Goal: Task Accomplishment & Management: Use online tool/utility

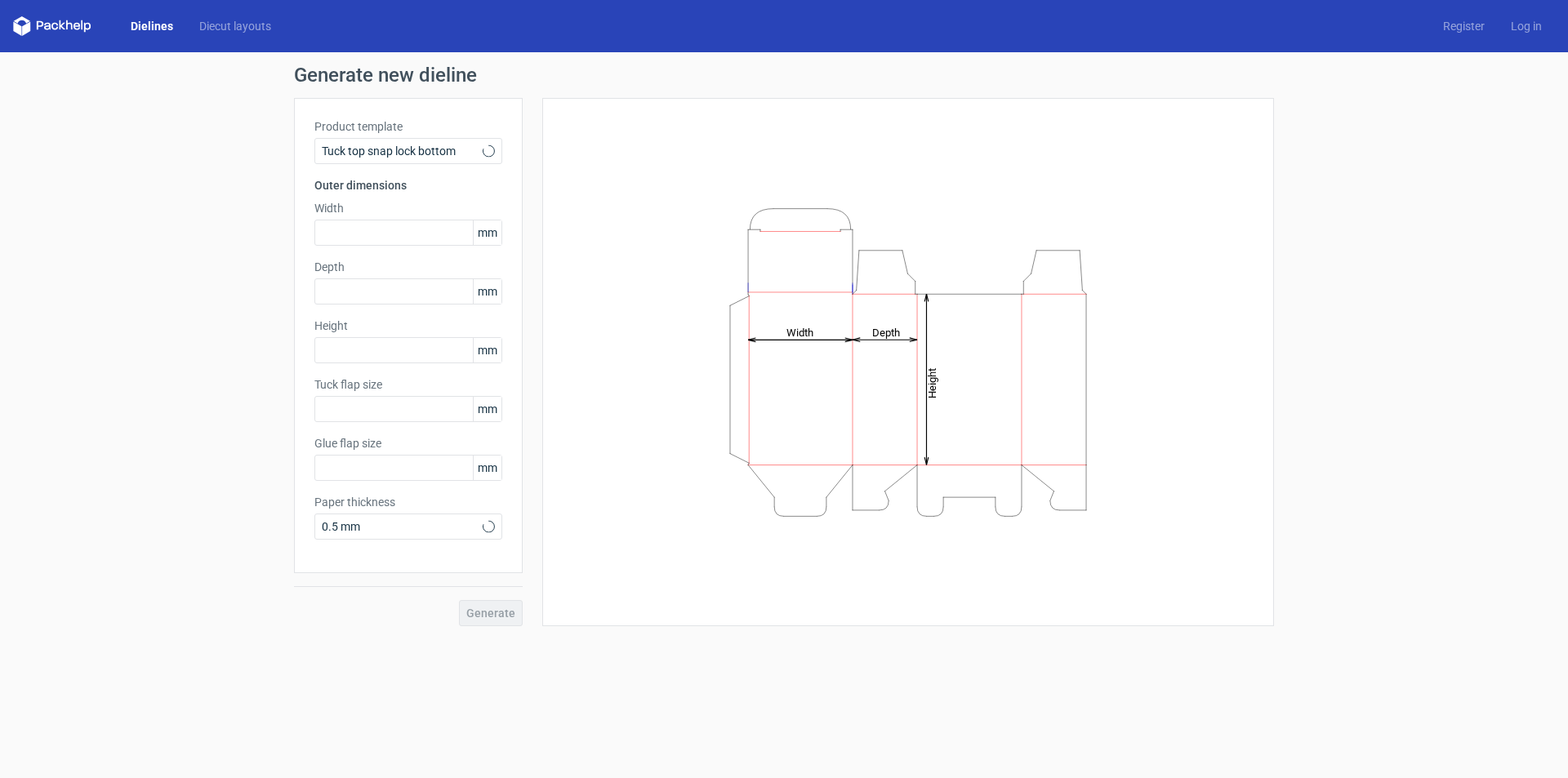
type input "15"
type input "10"
click at [396, 140] on div "Tuck top snap lock bottom" at bounding box center [407, 151] width 188 height 26
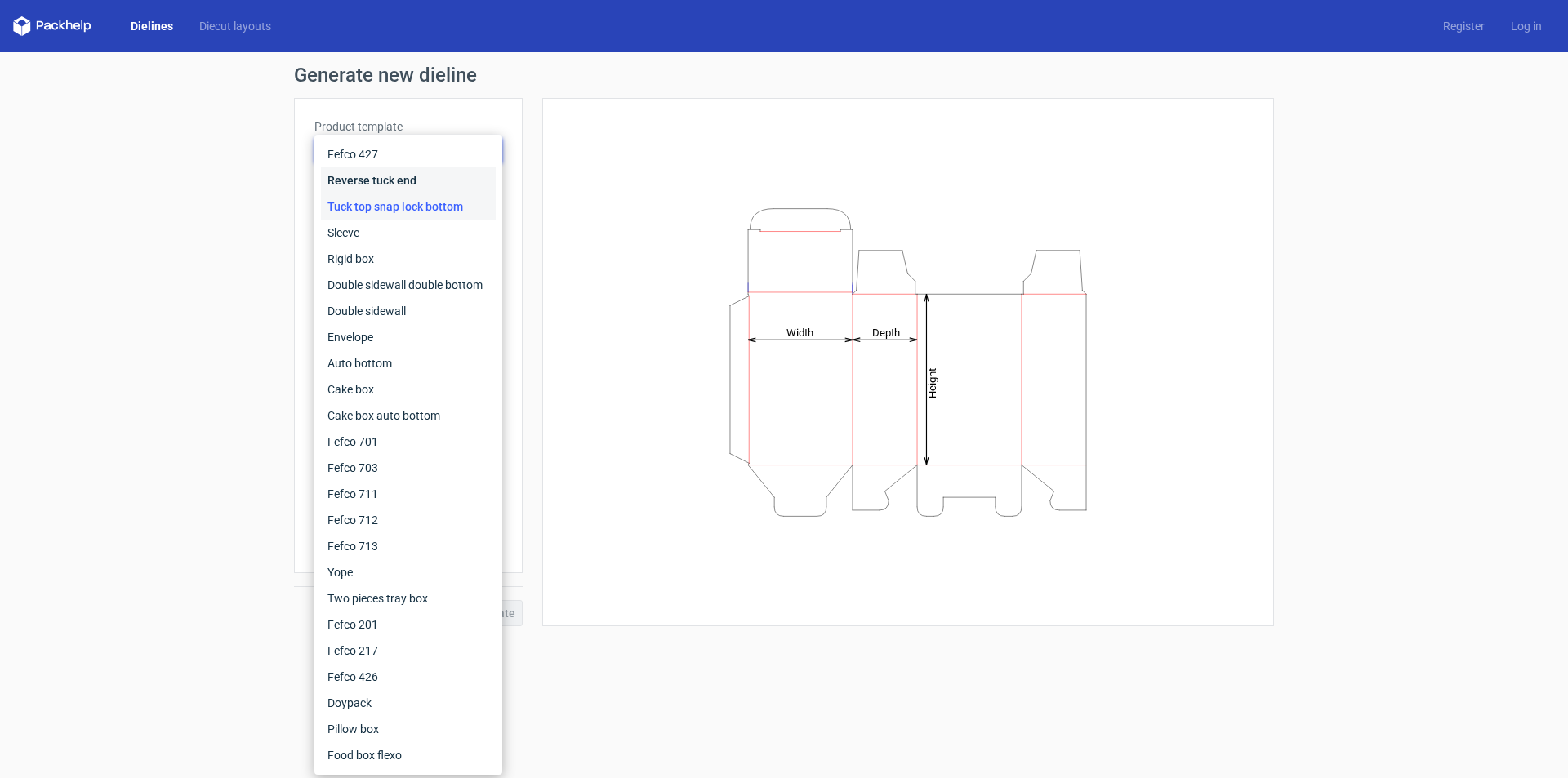
click at [398, 174] on div "Reverse tuck end" at bounding box center [408, 180] width 175 height 26
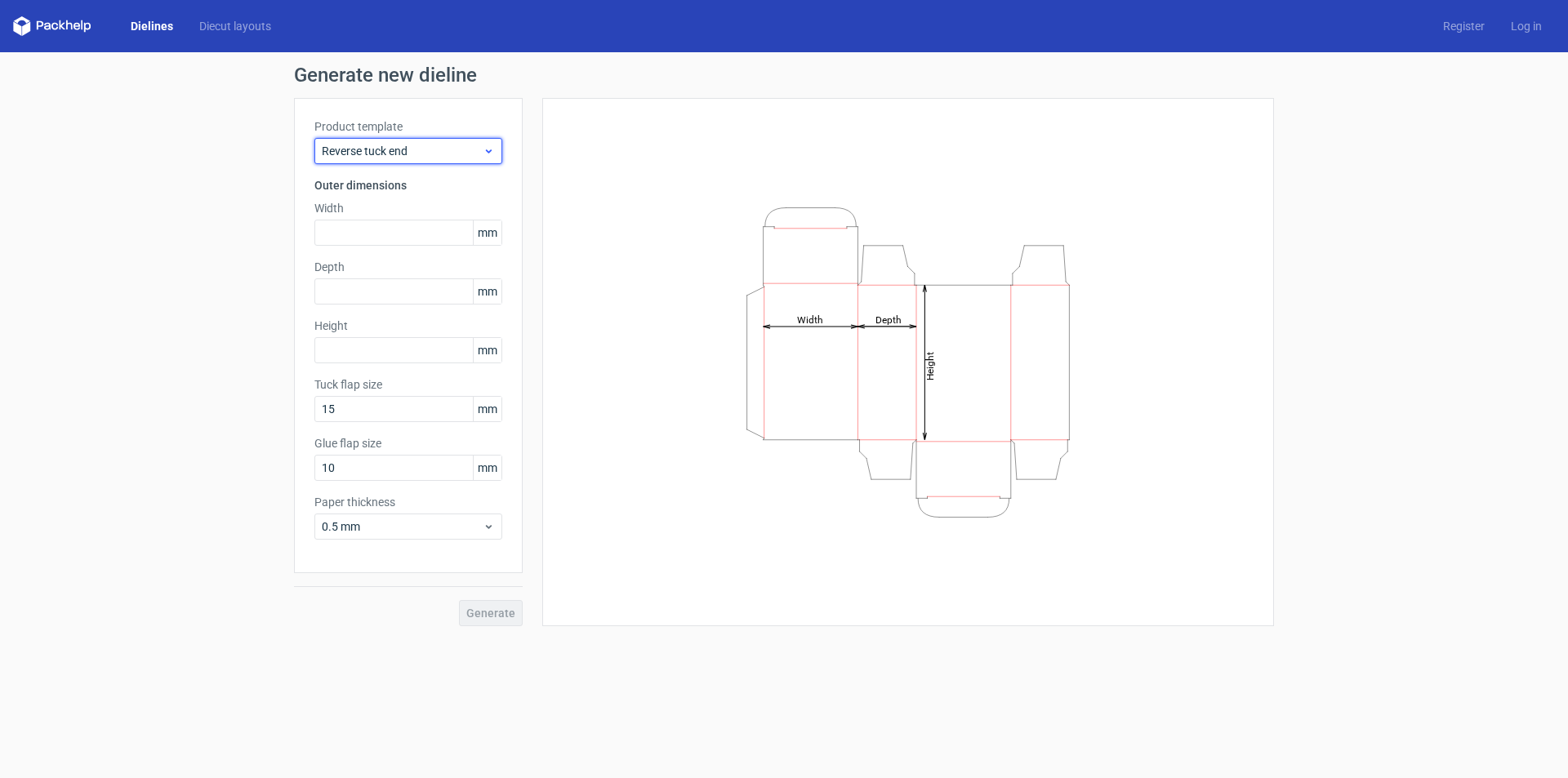
click at [404, 154] on span "Reverse tuck end" at bounding box center [402, 150] width 161 height 16
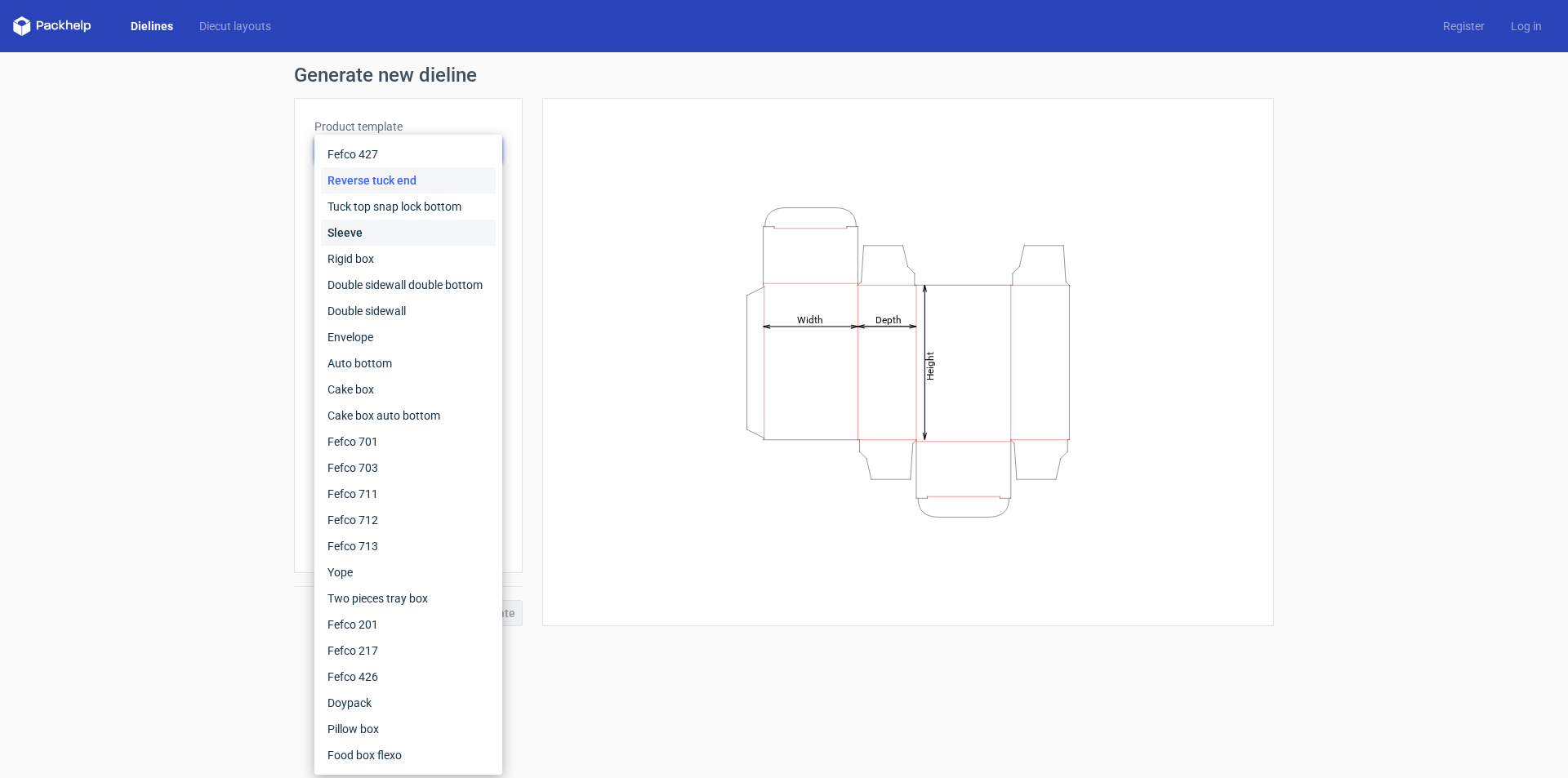
click at [404, 227] on div "Sleeve" at bounding box center [408, 232] width 175 height 26
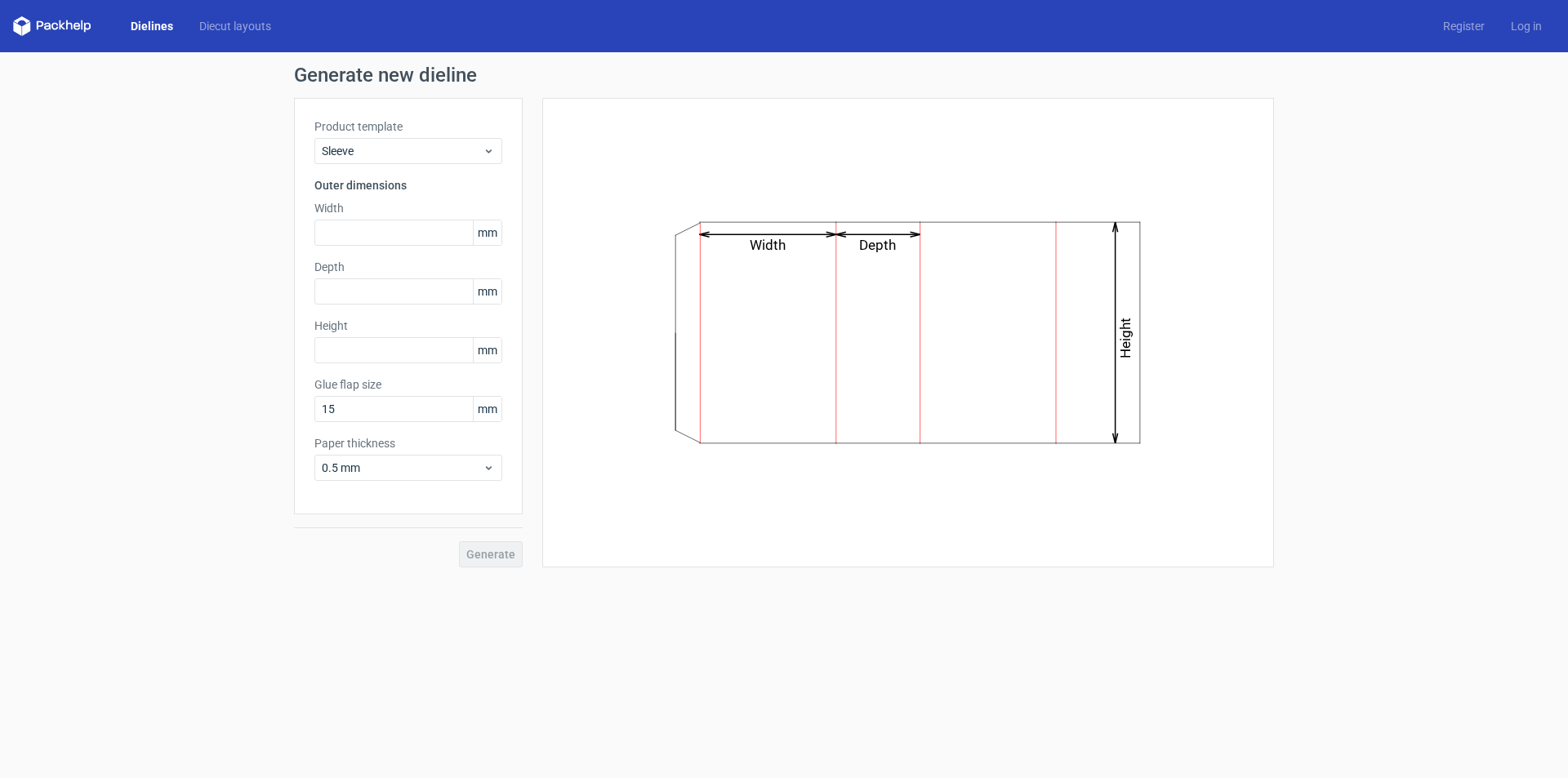
click at [419, 187] on h3 "Outer dimensions" at bounding box center [407, 185] width 188 height 16
click at [418, 173] on div "Product template Sleeve Outer dimensions Width mm Depth mm Height mm Glue flap …" at bounding box center [407, 305] width 228 height 417
click at [414, 165] on div "Product template Sleeve Outer dimensions Width mm Depth mm Height mm Glue flap …" at bounding box center [407, 305] width 228 height 417
click at [414, 164] on div "Product template Sleeve Outer dimensions Width mm Depth mm Height mm Glue flap …" at bounding box center [407, 305] width 228 height 417
click at [415, 151] on span "Sleeve" at bounding box center [402, 150] width 161 height 16
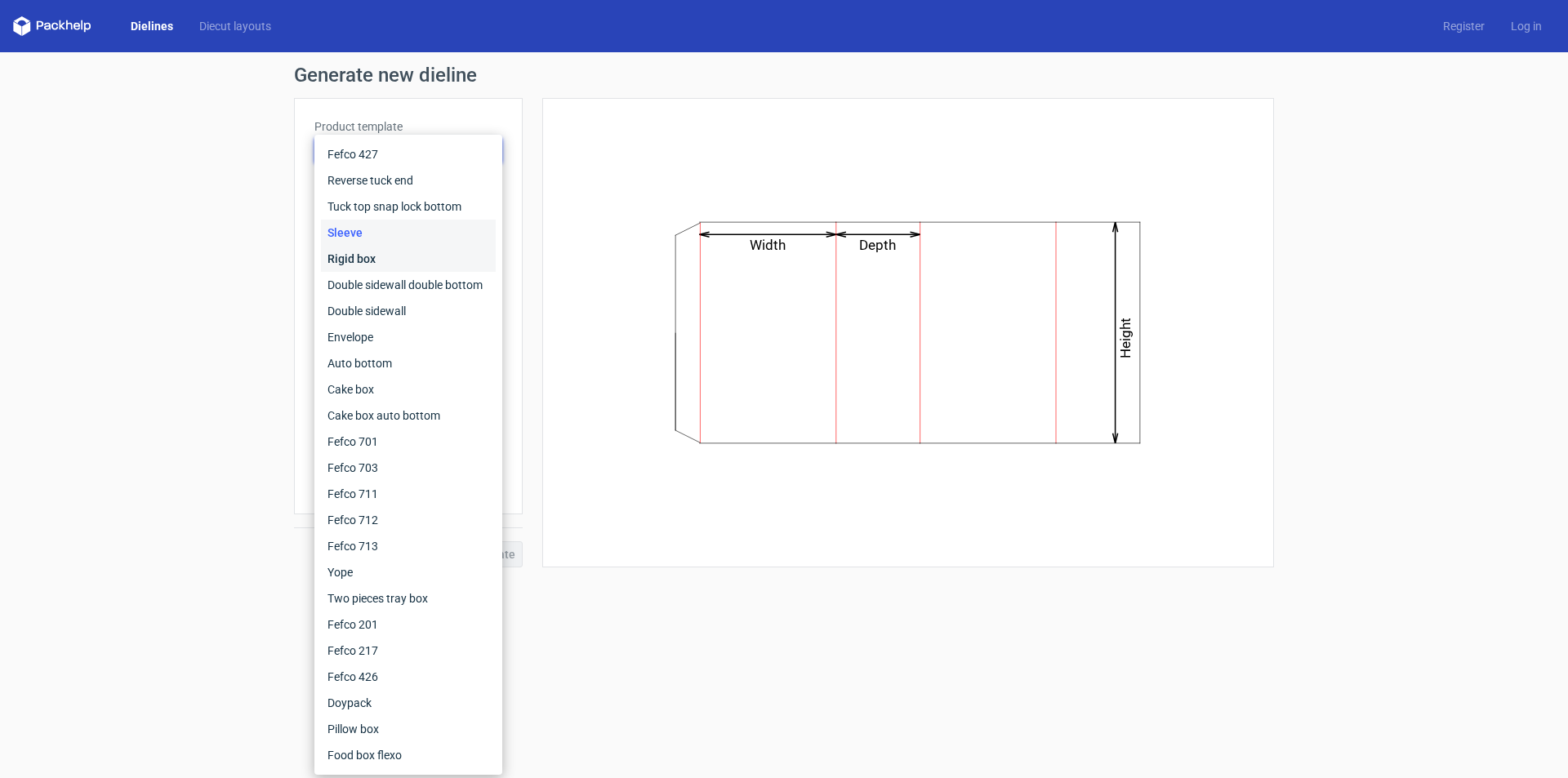
click at [393, 255] on div "Rigid box" at bounding box center [408, 259] width 175 height 26
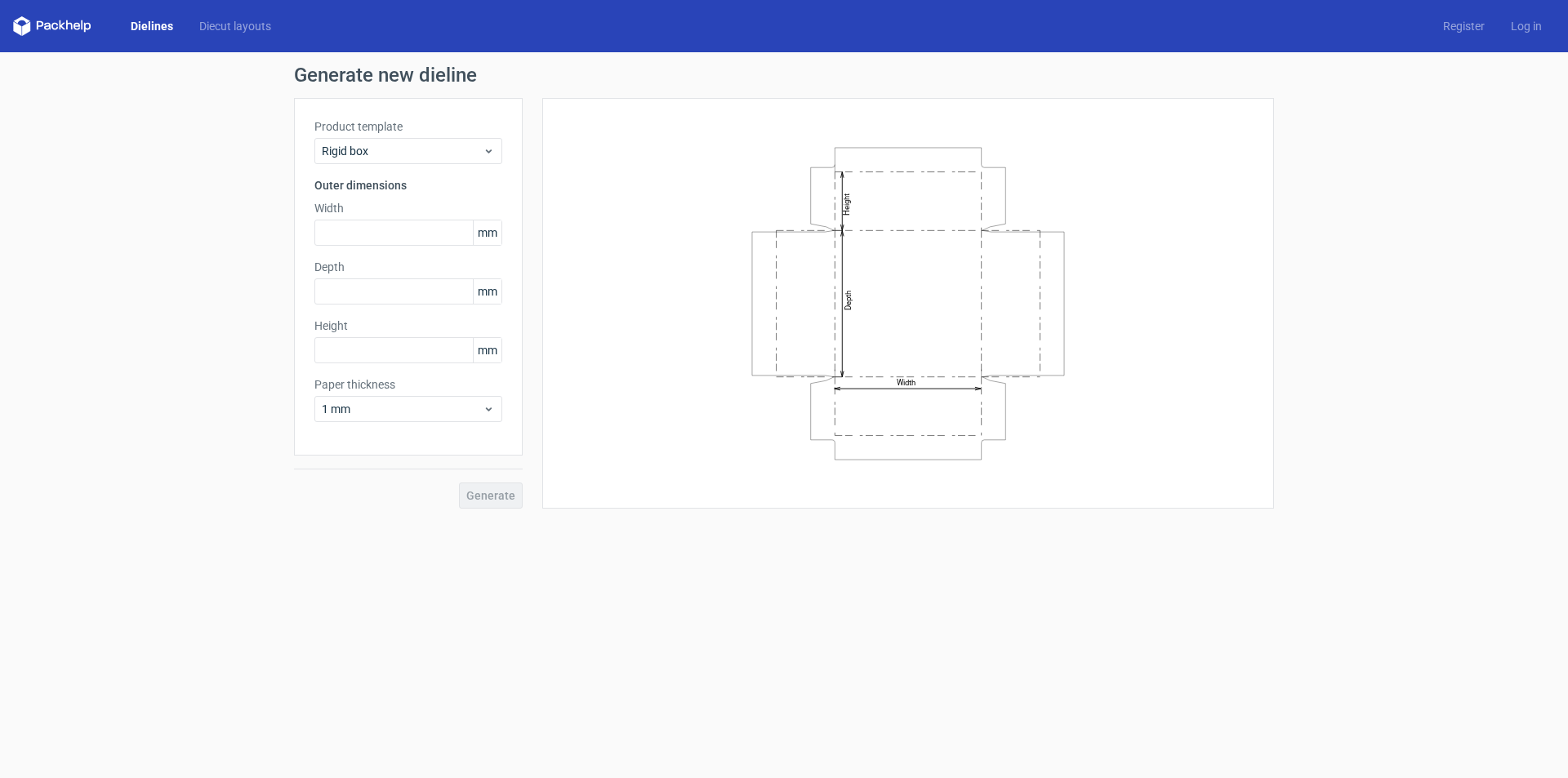
click at [421, 186] on h3 "Outer dimensions" at bounding box center [407, 185] width 188 height 16
click at [421, 175] on div "Product template Rigid box Outer dimensions Width mm Depth mm Height mm Paper t…" at bounding box center [407, 276] width 228 height 357
click at [420, 161] on div "Rigid box" at bounding box center [407, 151] width 188 height 26
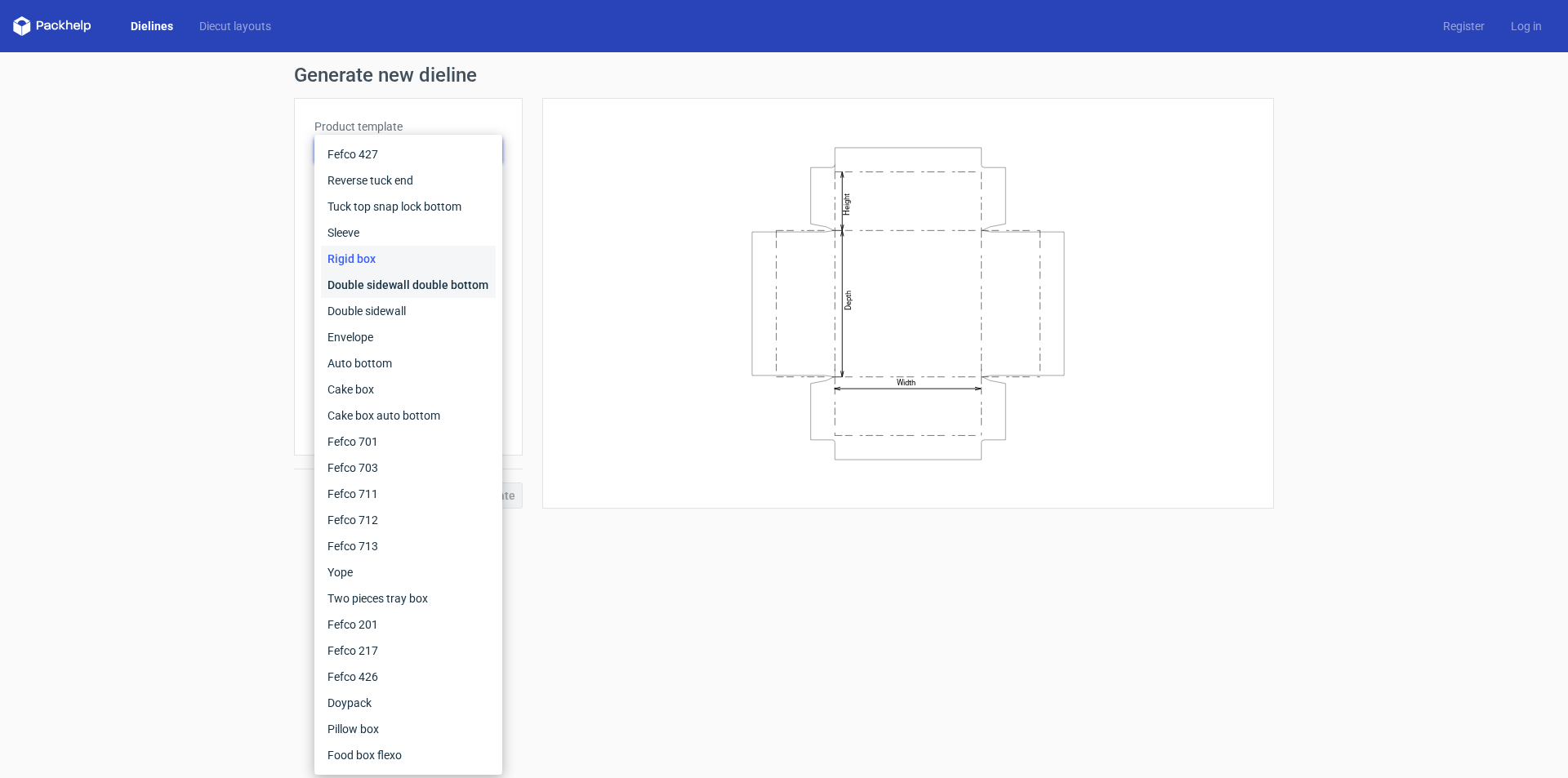
click at [397, 289] on div "Double sidewall double bottom" at bounding box center [408, 284] width 175 height 26
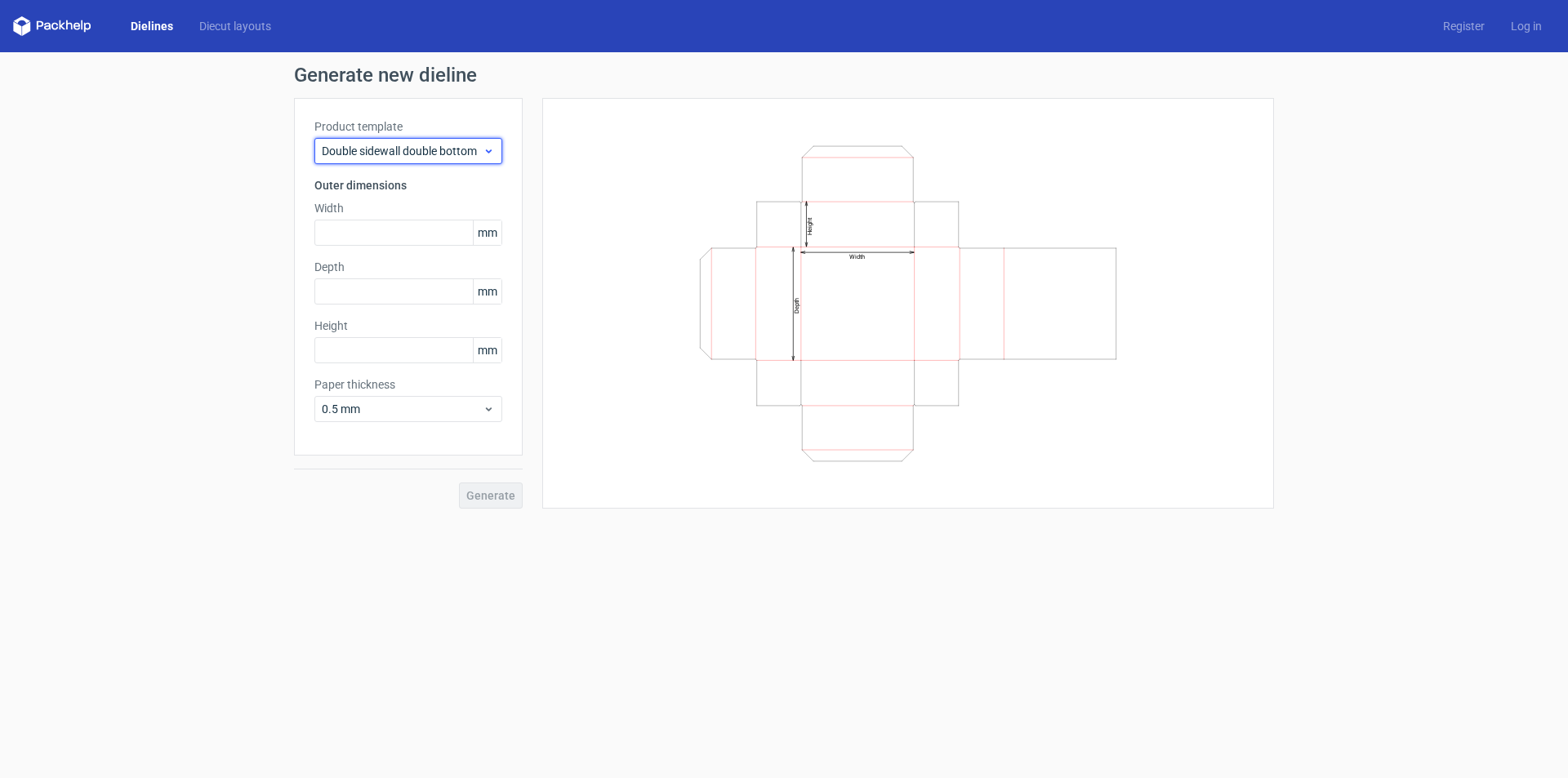
click at [419, 140] on div "Double sidewall double bottom" at bounding box center [407, 151] width 188 height 26
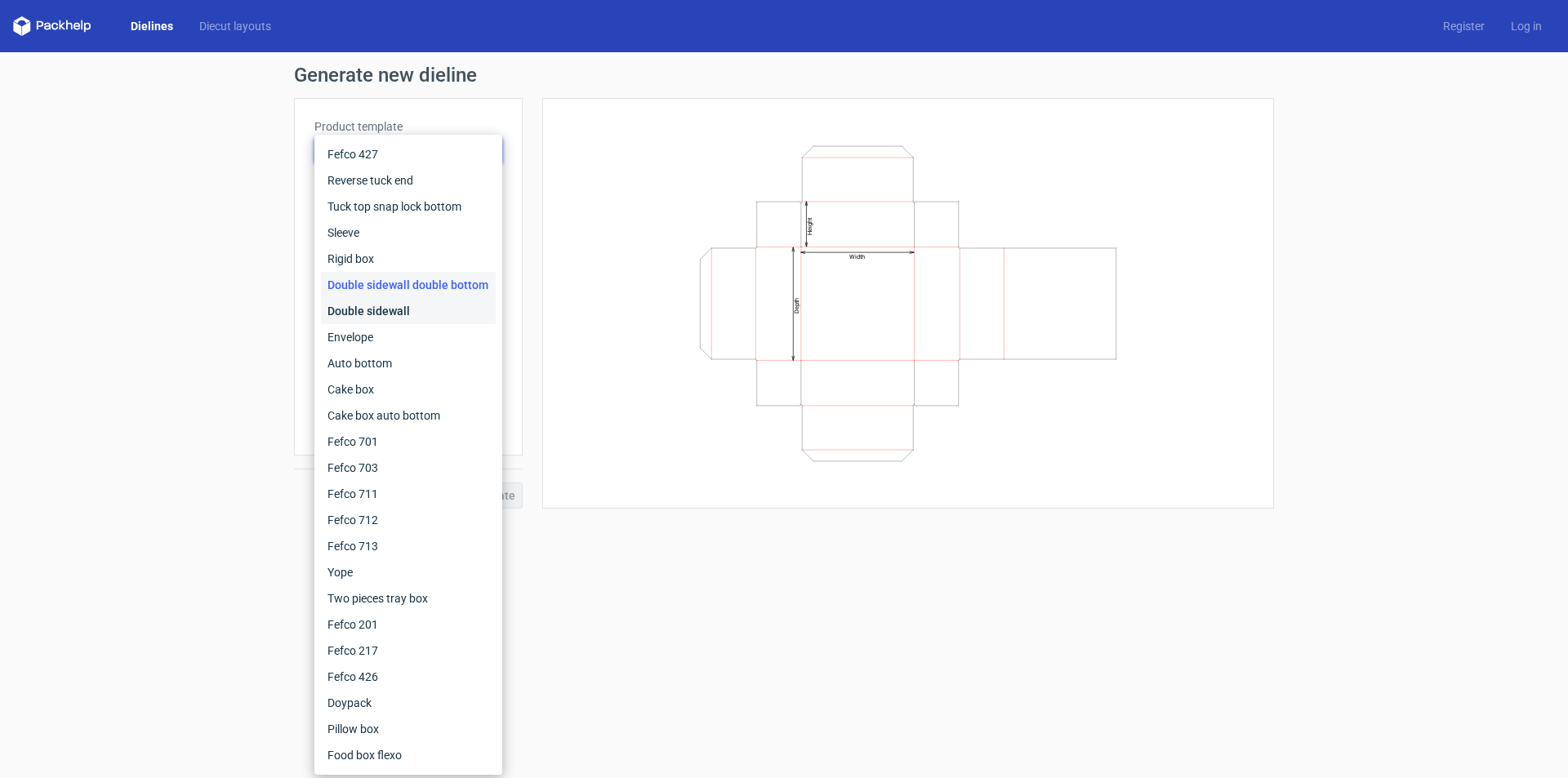
click at [374, 312] on div "Double sidewall" at bounding box center [408, 311] width 175 height 26
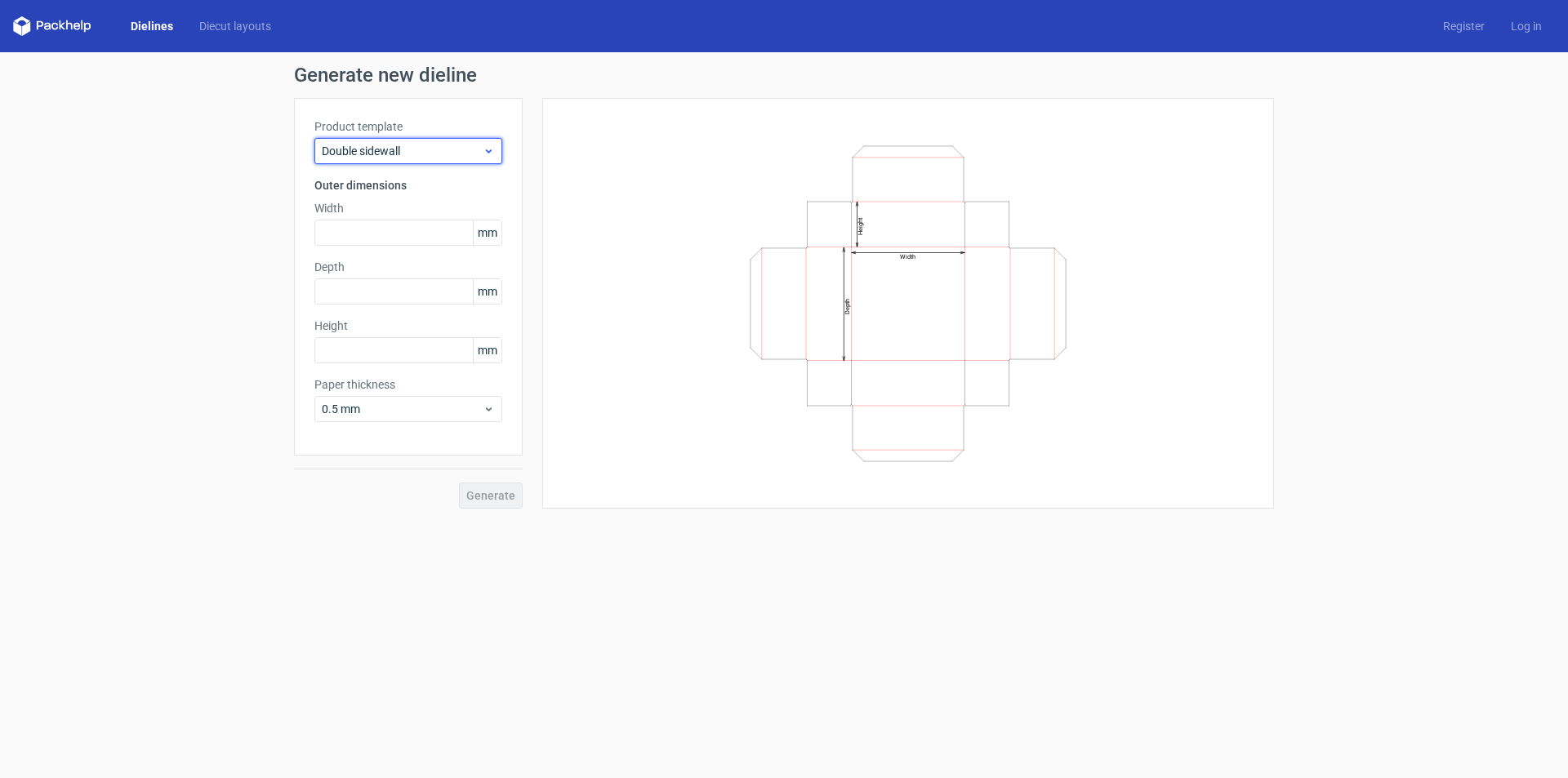
click at [448, 149] on span "Double sidewall" at bounding box center [402, 150] width 161 height 16
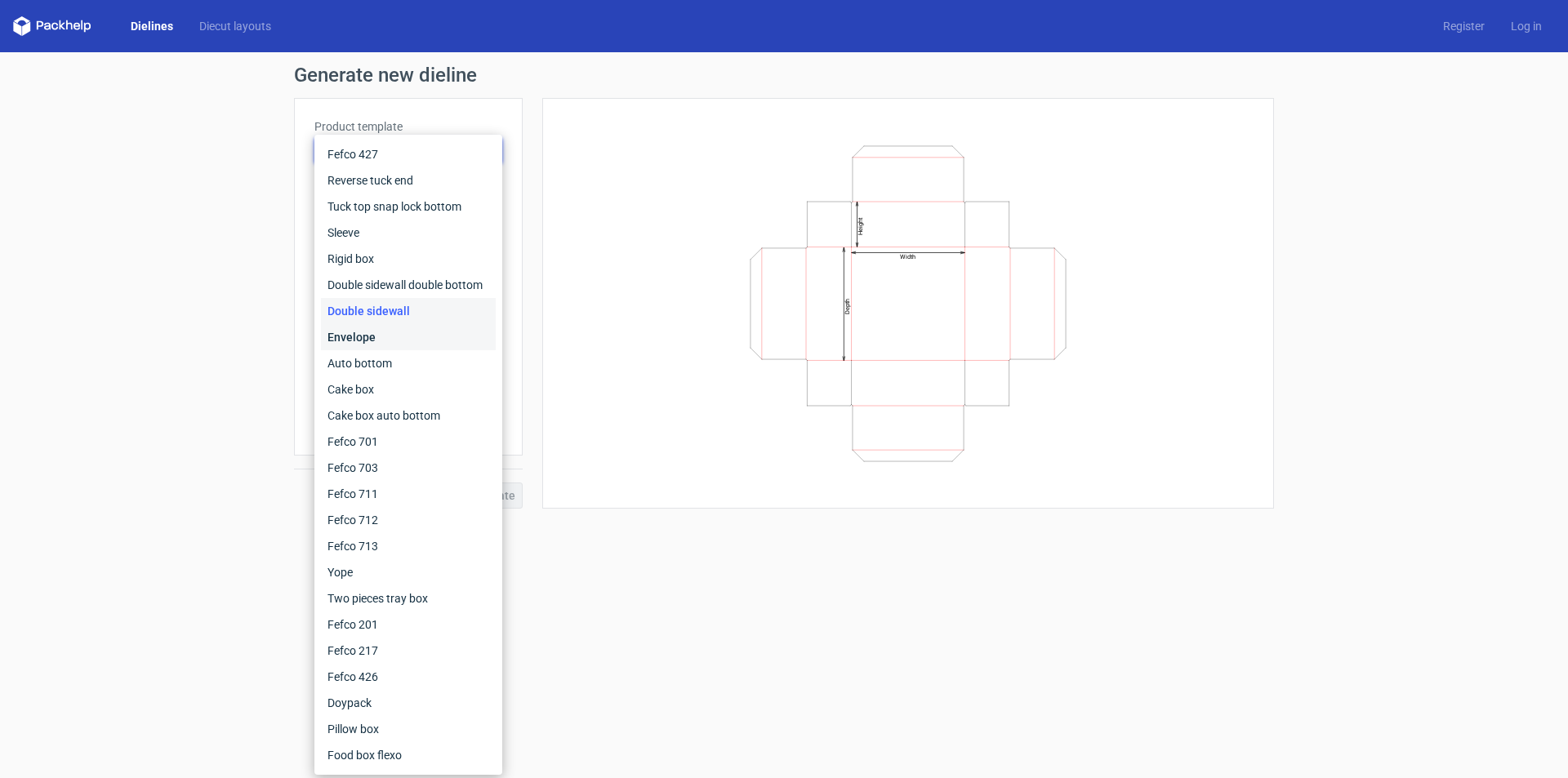
click at [411, 333] on div "Envelope" at bounding box center [408, 337] width 175 height 26
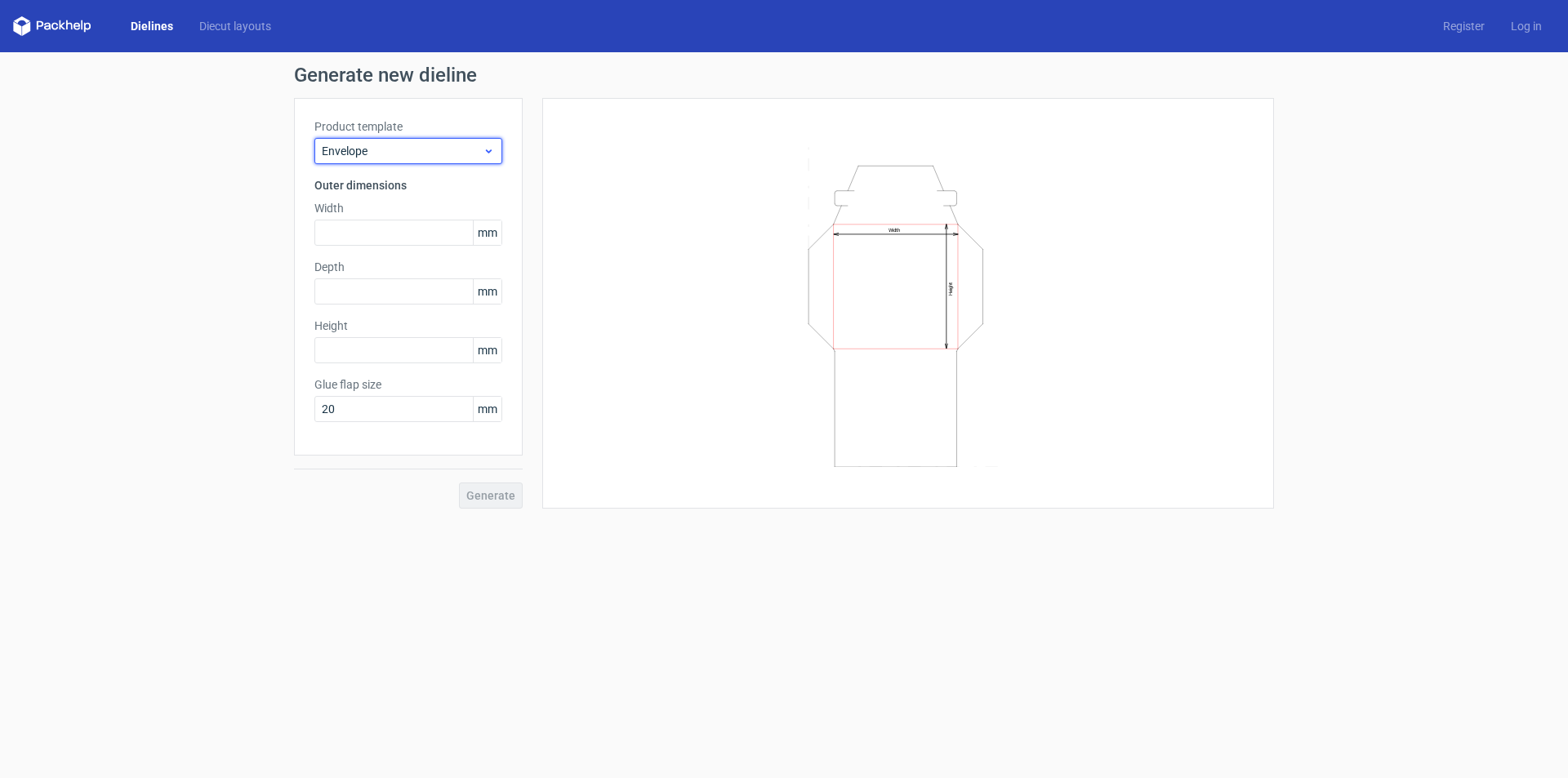
click at [442, 157] on span "Envelope" at bounding box center [402, 150] width 161 height 16
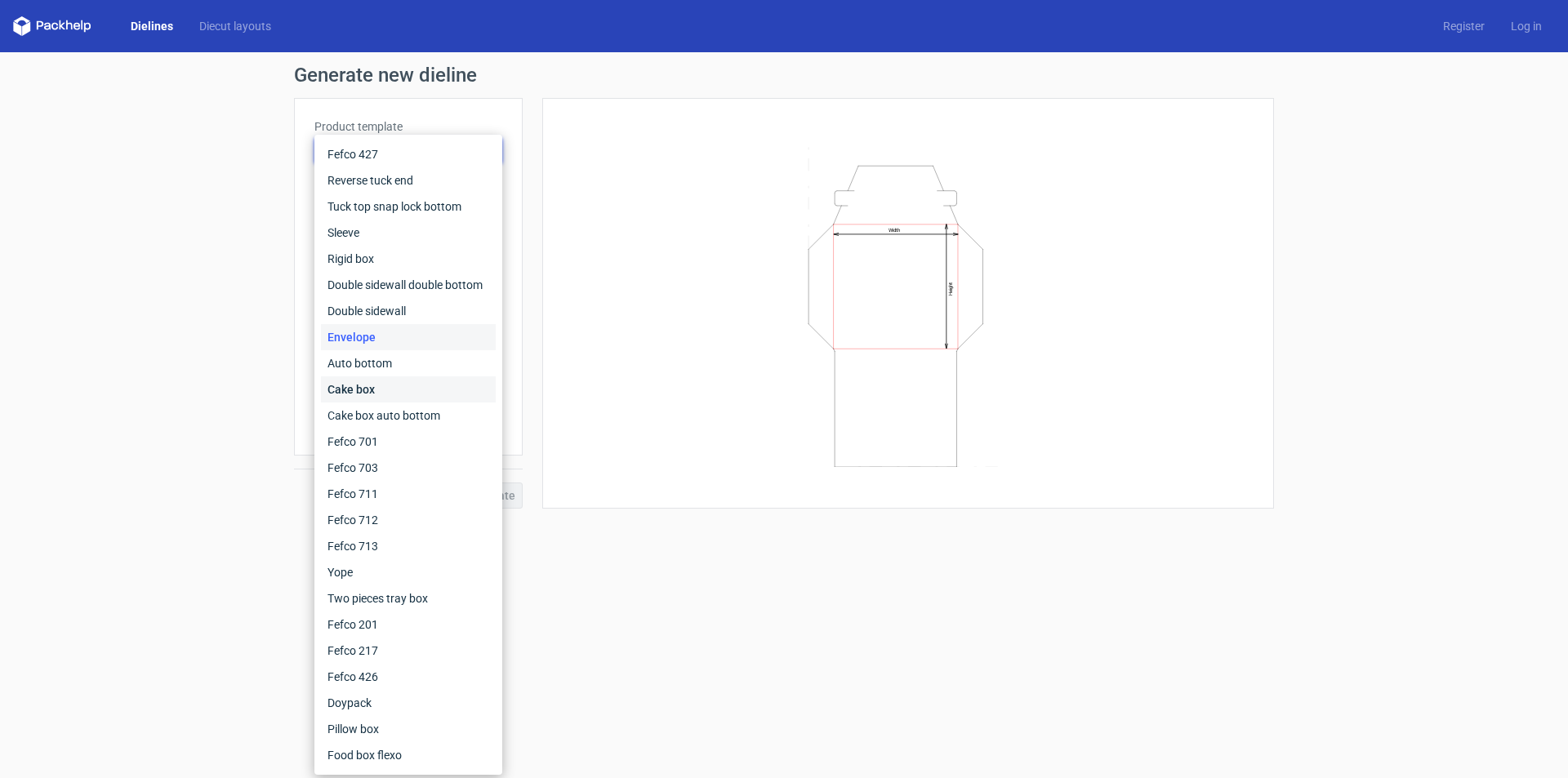
click at [405, 389] on div "Cake box" at bounding box center [408, 389] width 175 height 26
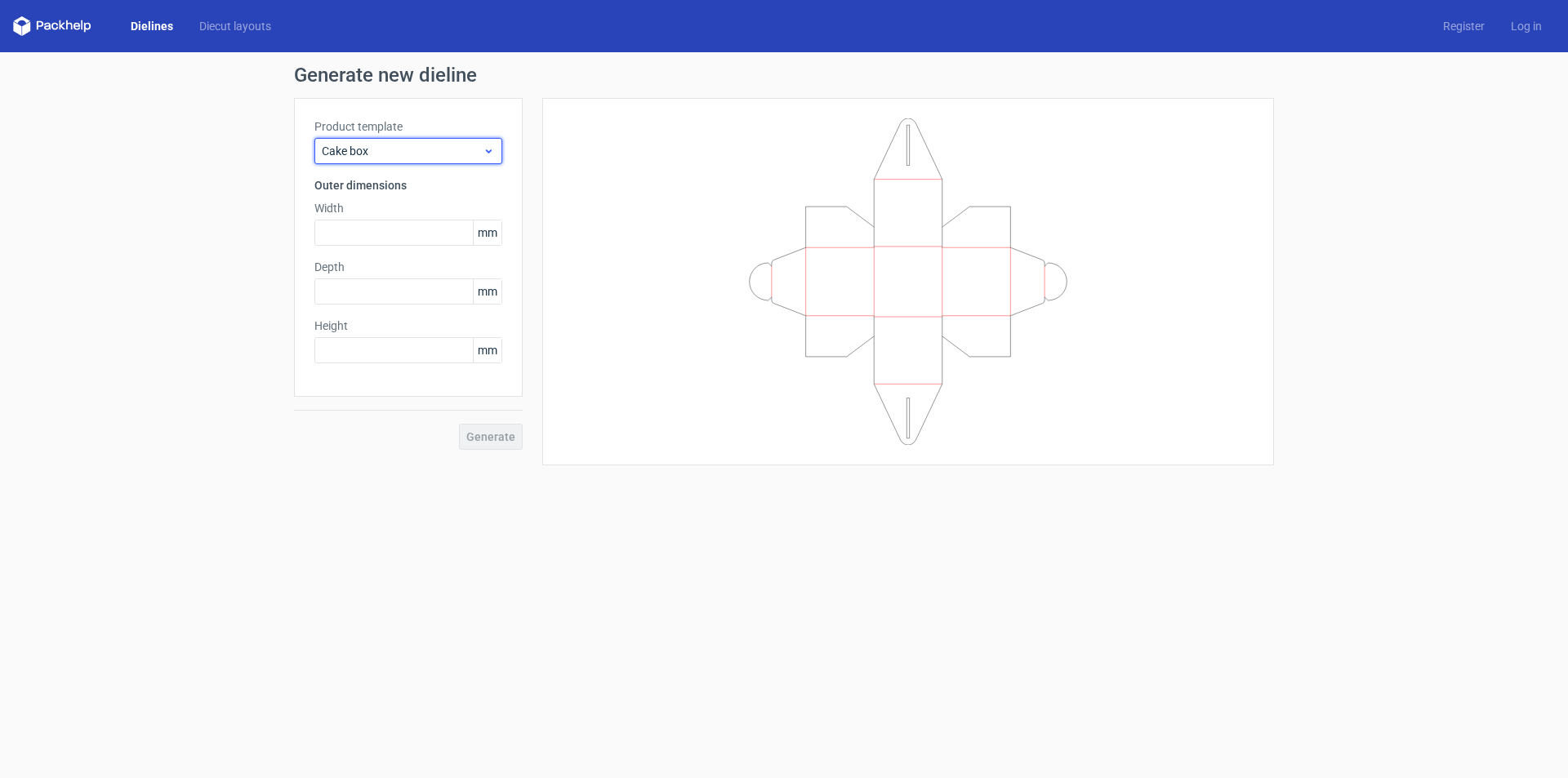
click at [421, 154] on span "Cake box" at bounding box center [402, 150] width 161 height 16
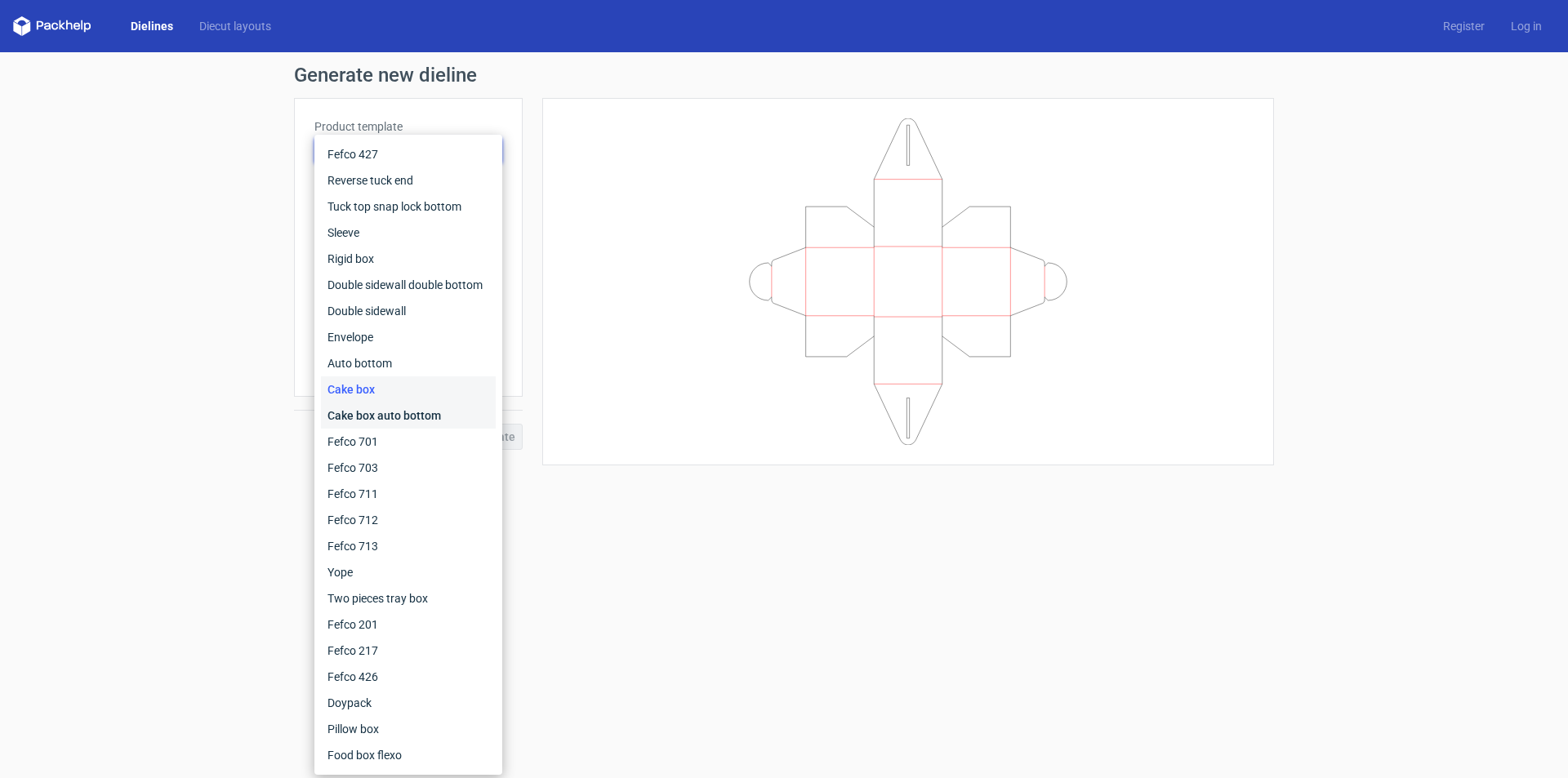
click at [394, 418] on div "Cake box auto bottom" at bounding box center [408, 415] width 175 height 26
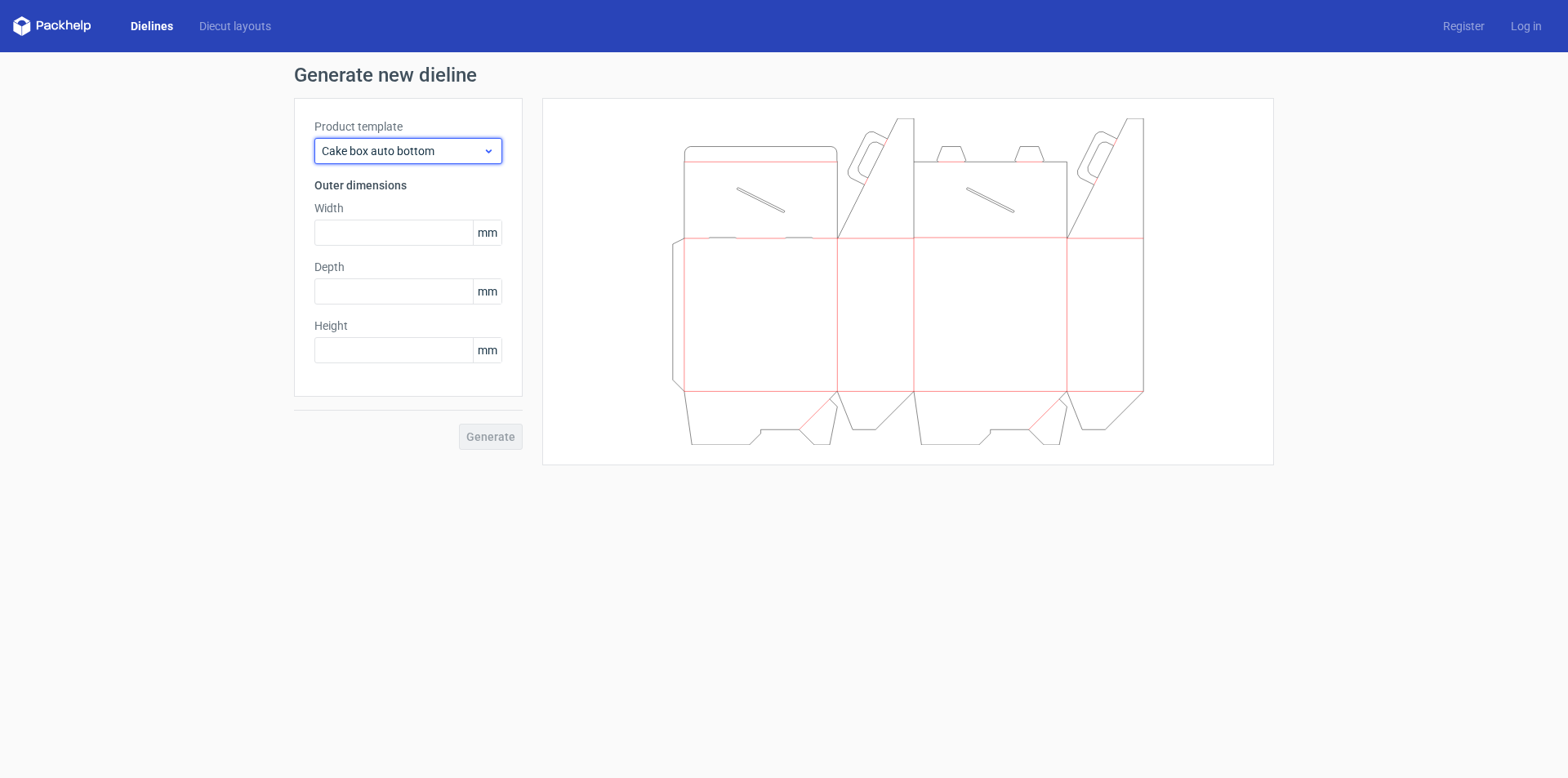
click at [446, 151] on span "Cake box auto bottom" at bounding box center [402, 150] width 161 height 16
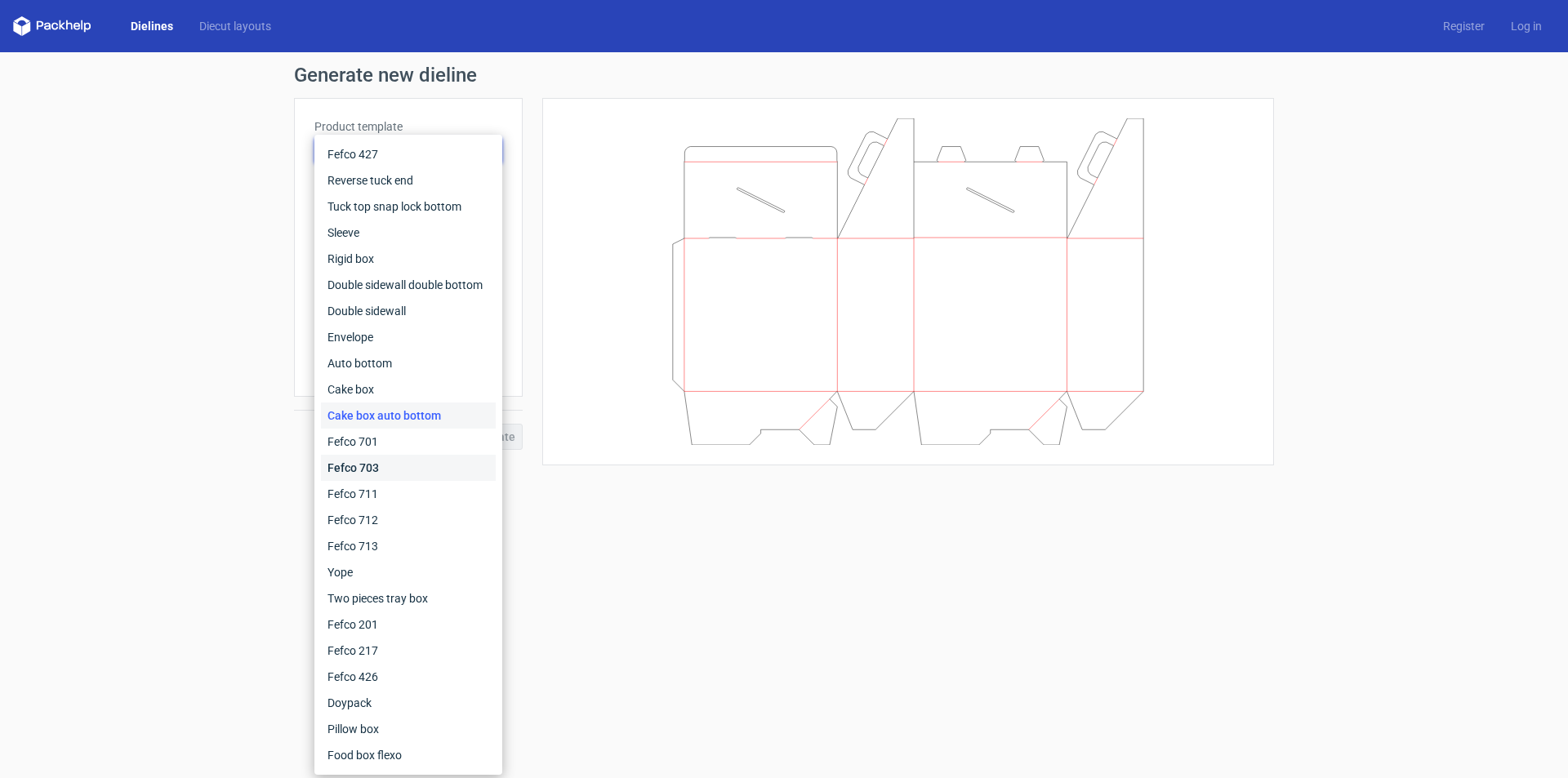
click at [394, 475] on div "Fefco 703" at bounding box center [408, 467] width 175 height 26
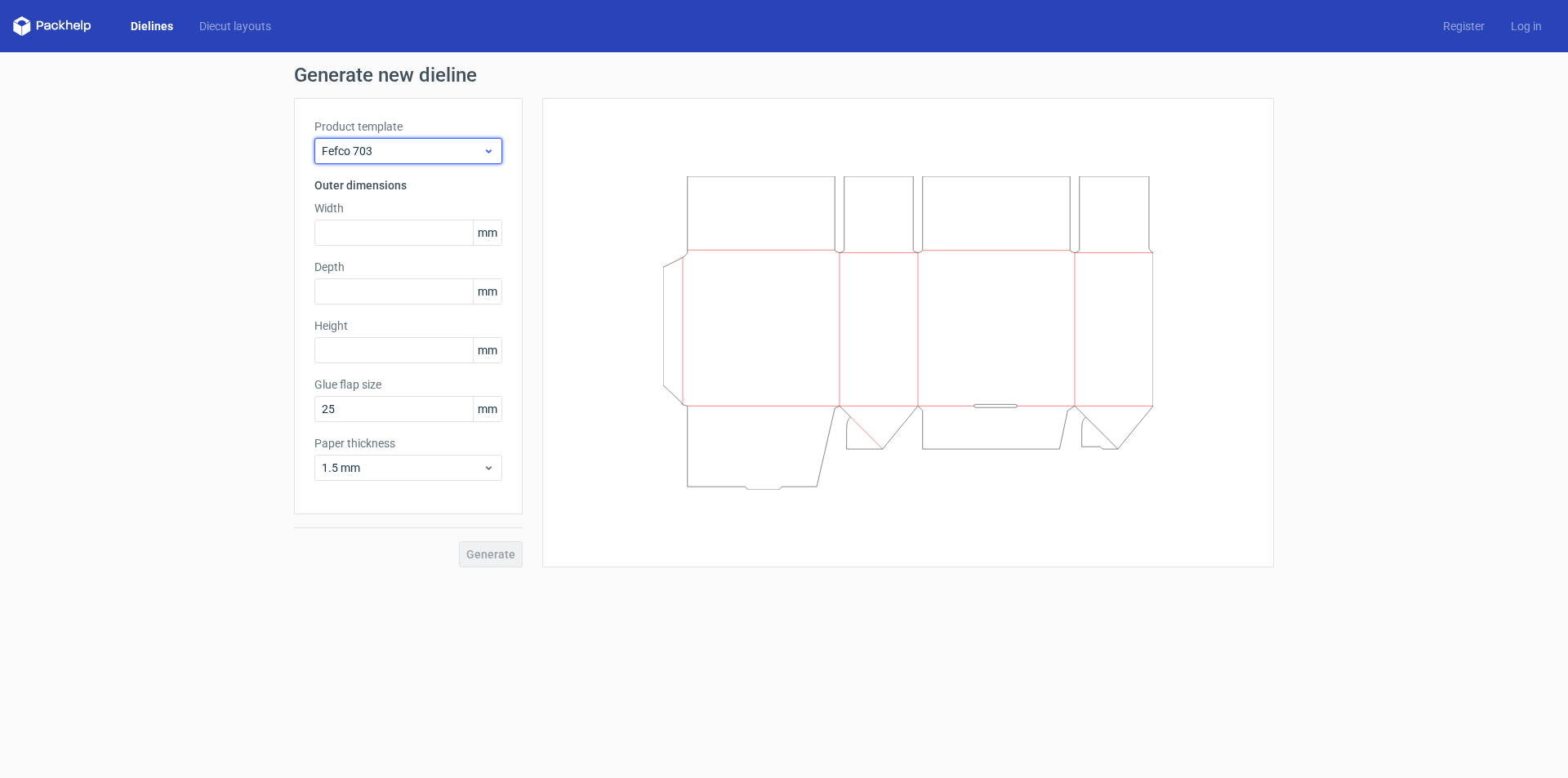
click at [405, 146] on span "Fefco 703" at bounding box center [402, 150] width 161 height 16
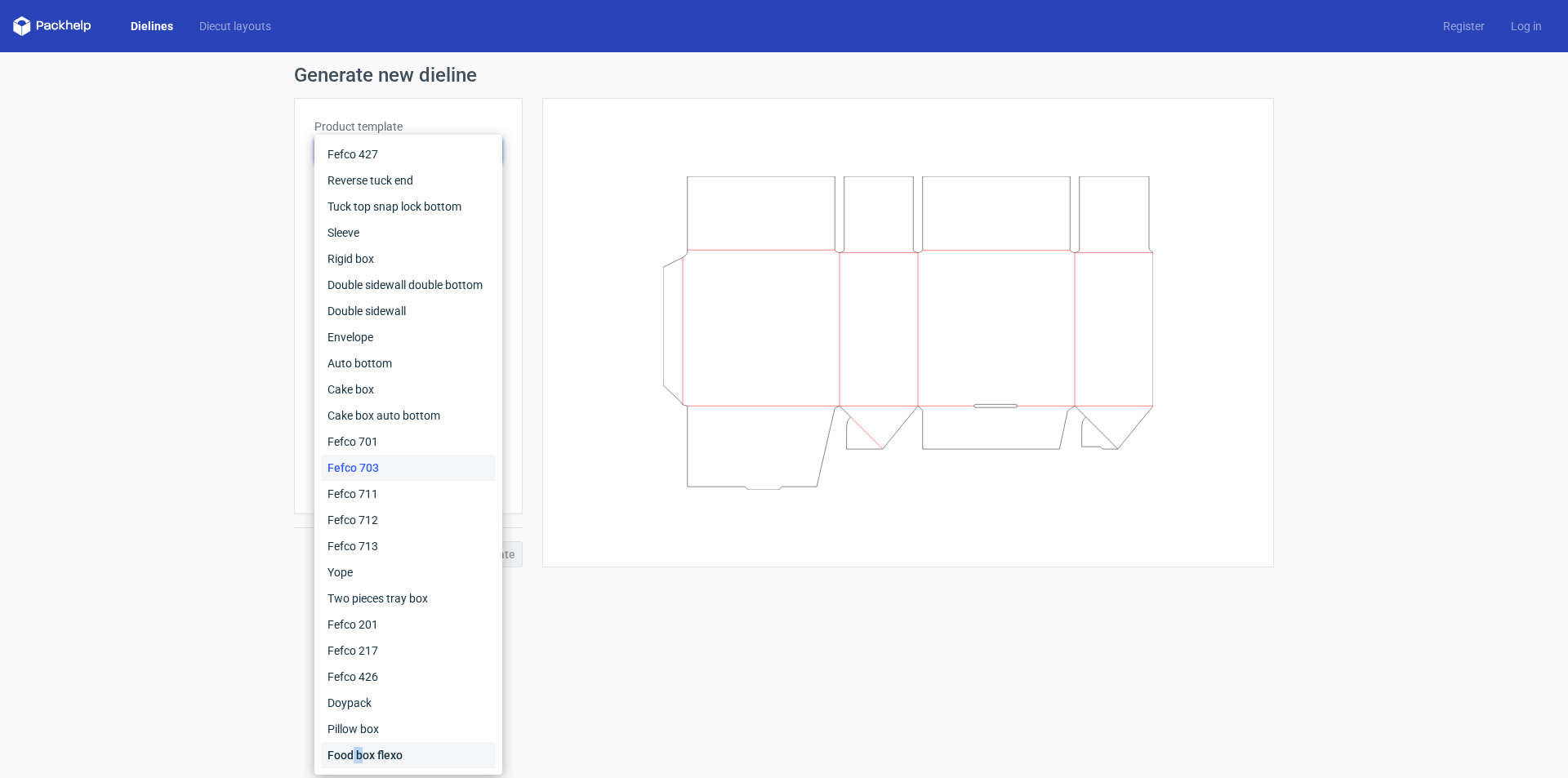
click at [360, 763] on div "Food box flexo" at bounding box center [408, 755] width 175 height 26
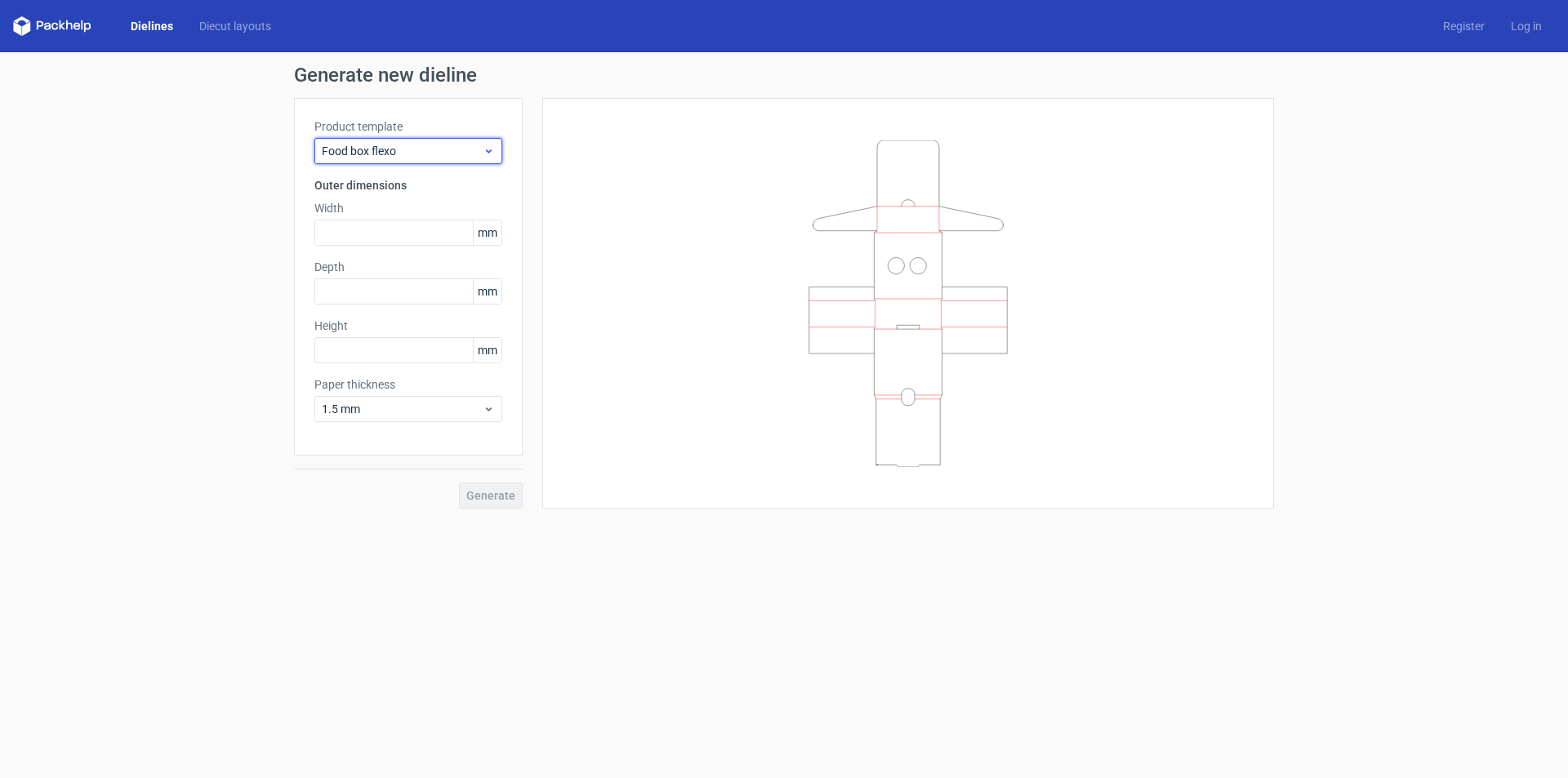
click at [420, 162] on div "Food box flexo" at bounding box center [407, 151] width 188 height 26
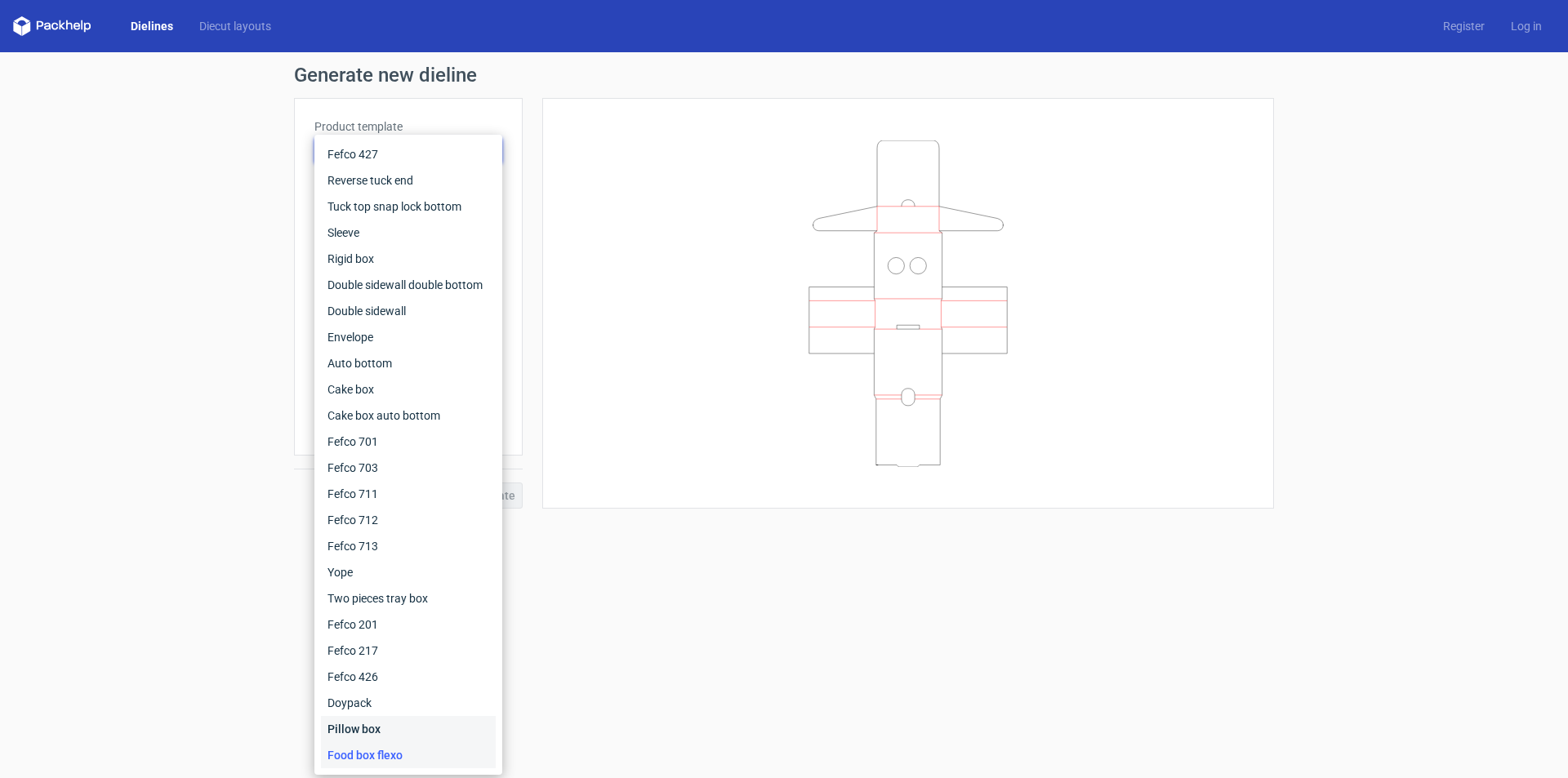
click at [373, 725] on div "Pillow box" at bounding box center [408, 729] width 175 height 26
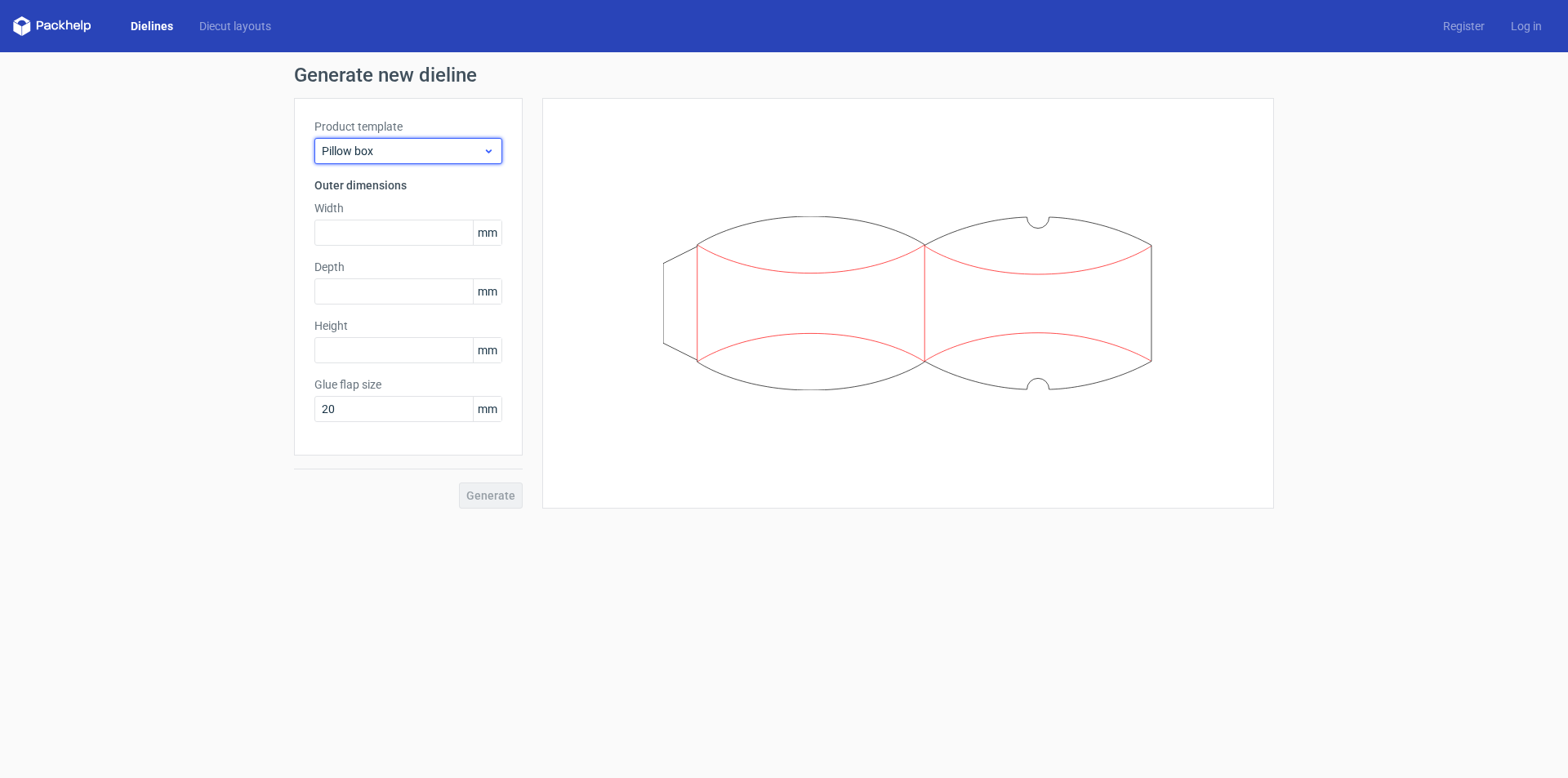
click at [436, 148] on span "Pillow box" at bounding box center [402, 150] width 161 height 16
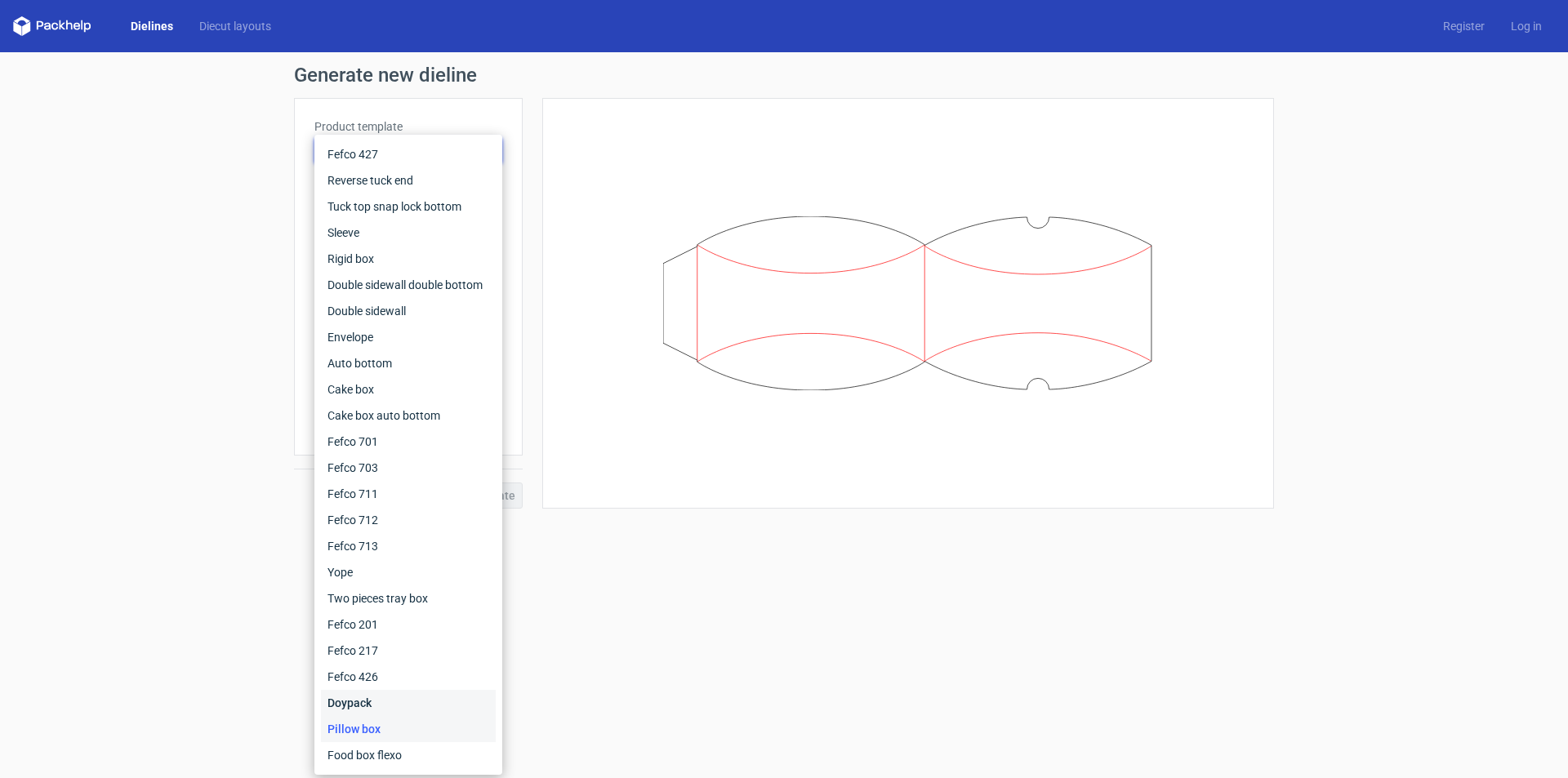
click at [356, 709] on div "Doypack" at bounding box center [408, 702] width 175 height 26
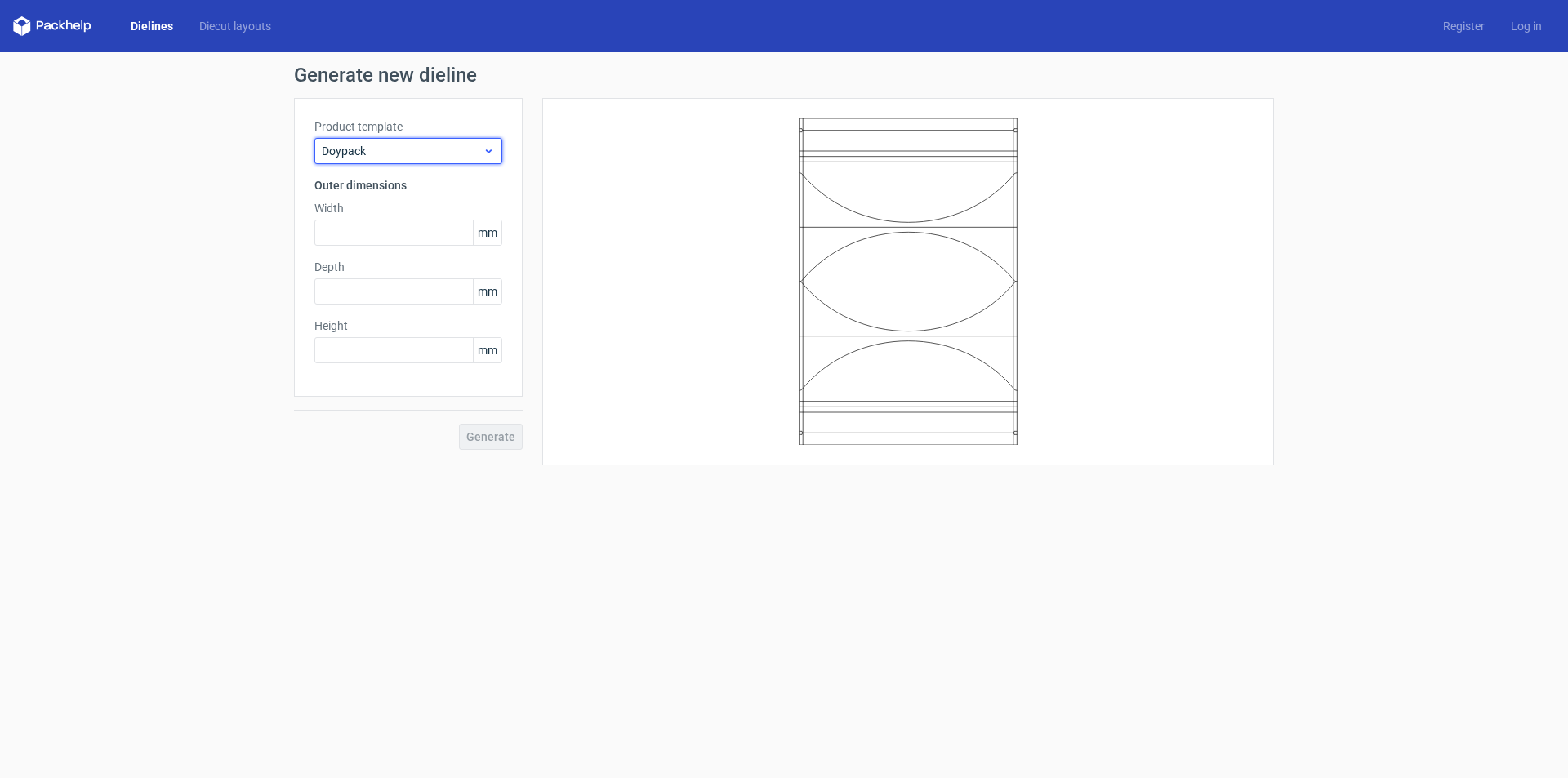
click at [408, 148] on span "Doypack" at bounding box center [402, 150] width 161 height 16
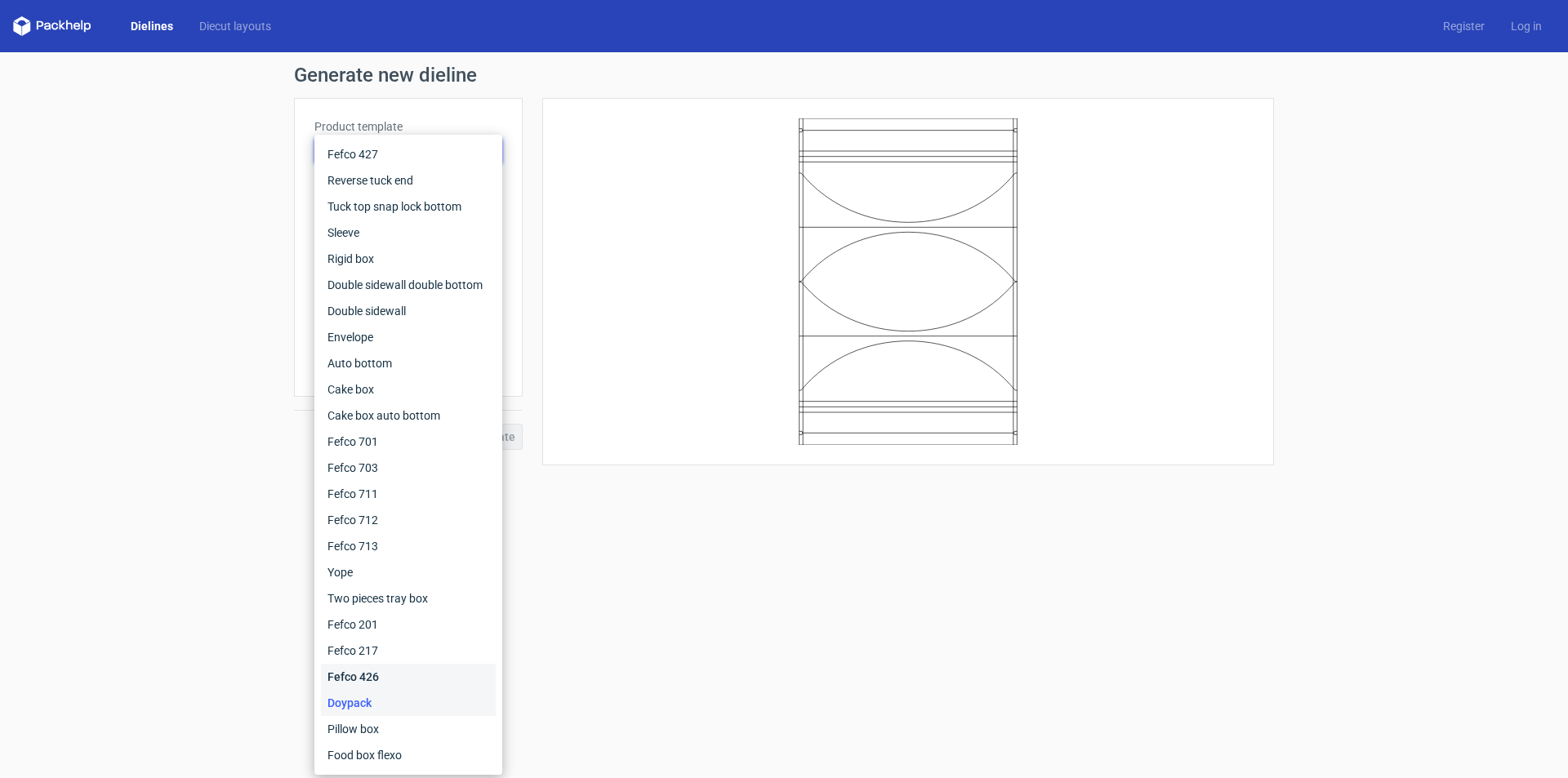
click at [372, 669] on div "Fefco 426" at bounding box center [408, 676] width 175 height 26
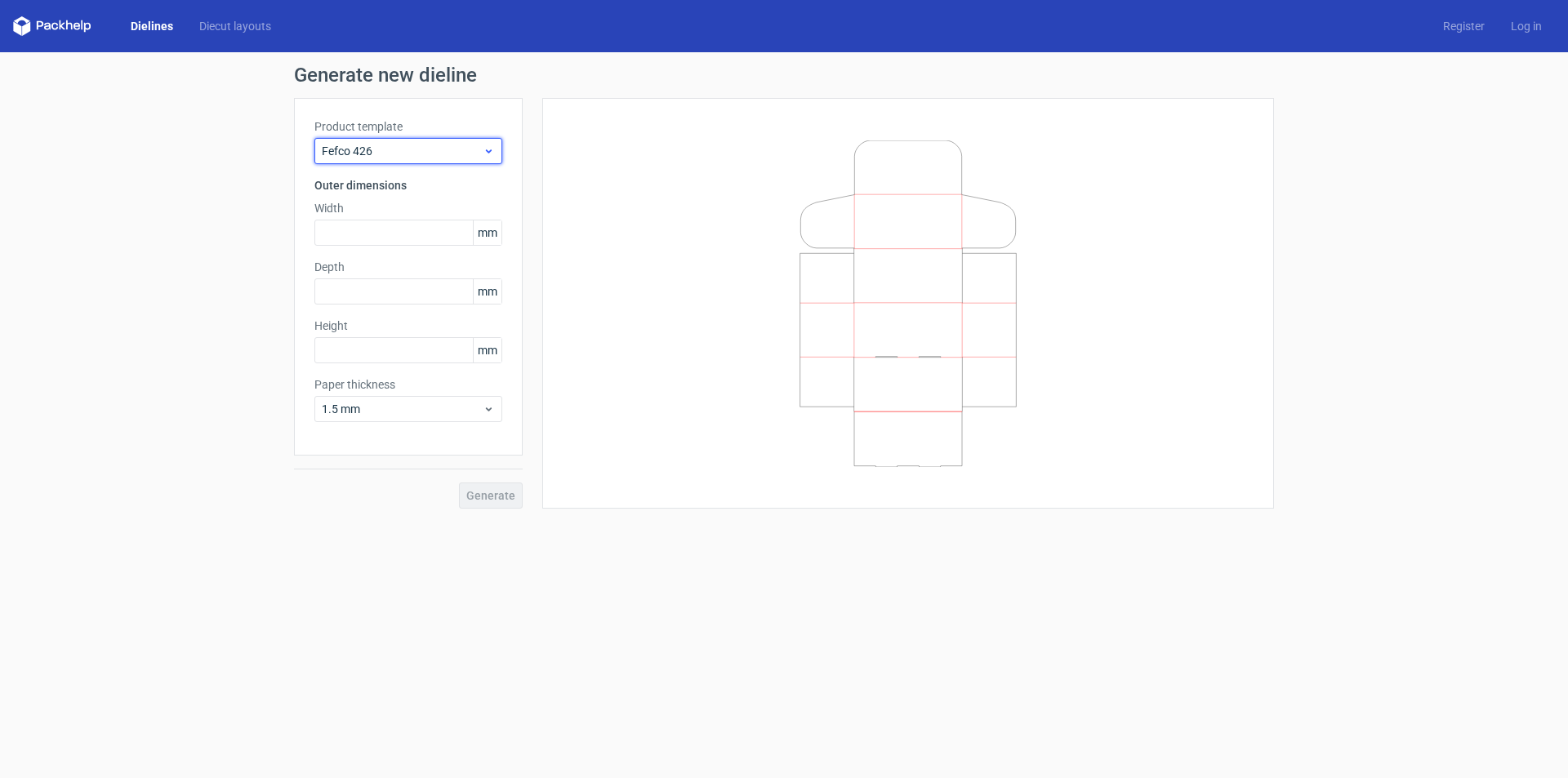
click at [399, 152] on span "Fefco 426" at bounding box center [402, 150] width 161 height 16
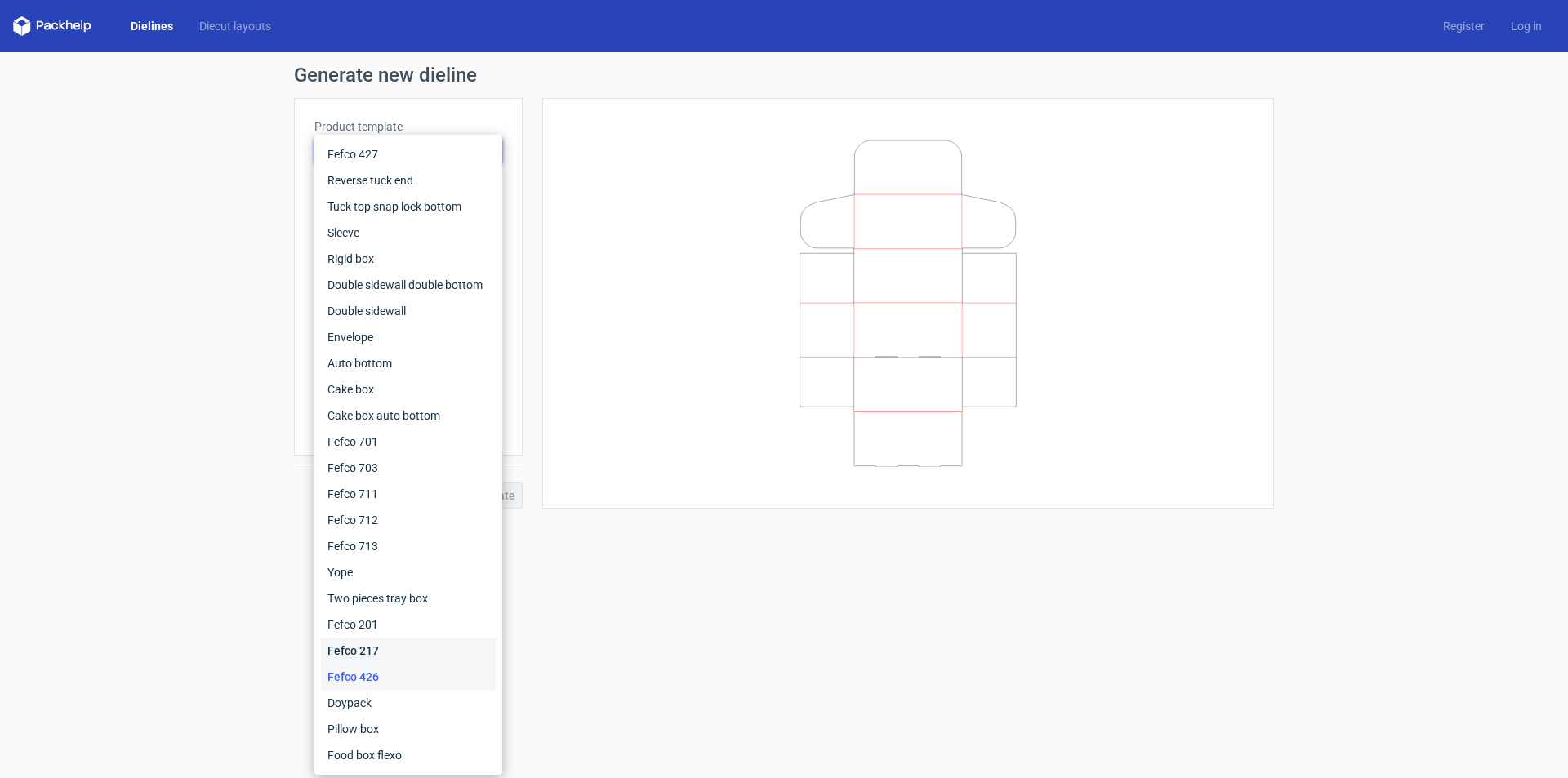
click at [372, 650] on div "Fefco 217" at bounding box center [408, 650] width 175 height 26
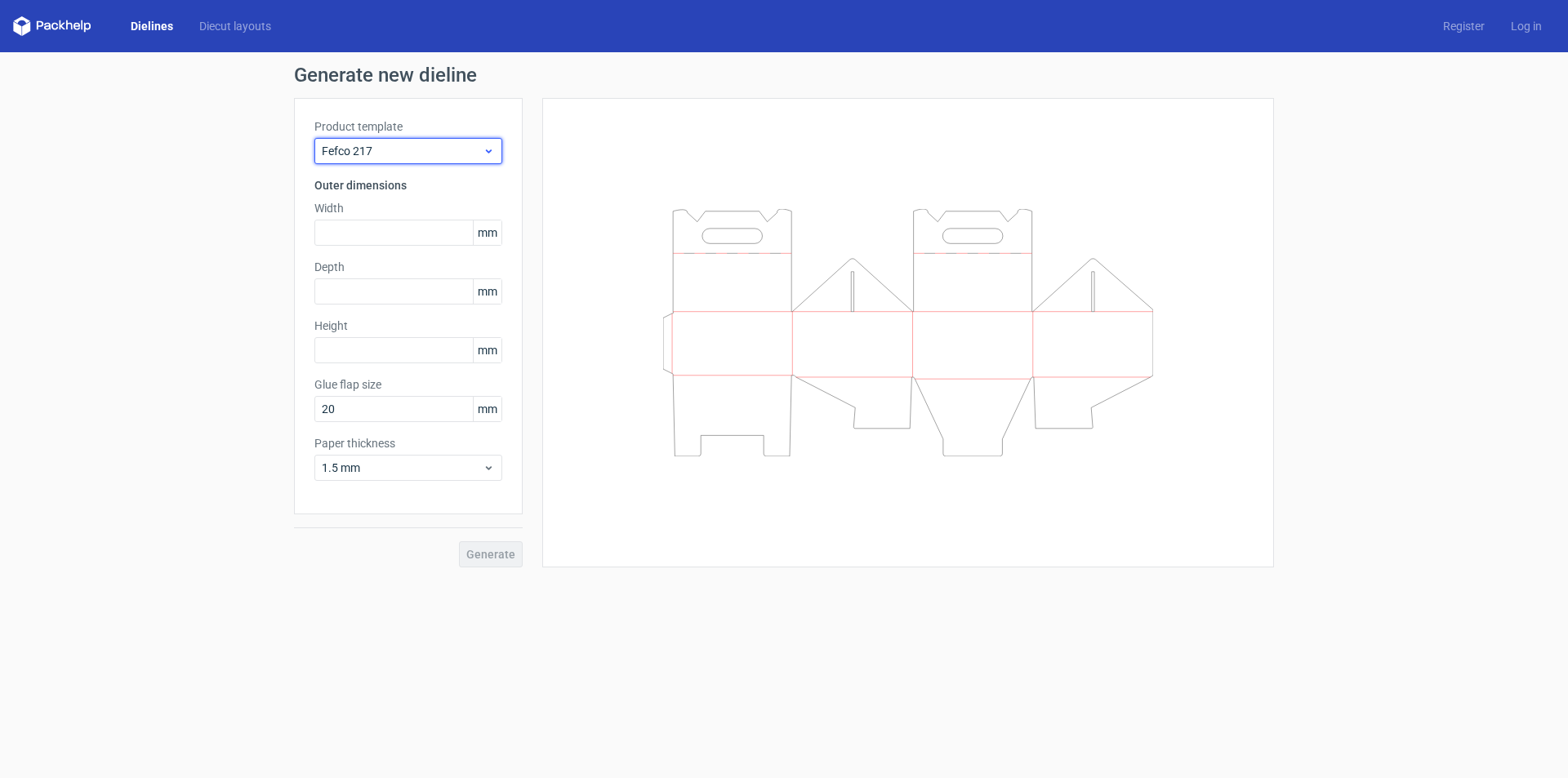
click at [413, 144] on span "Fefco 217" at bounding box center [402, 150] width 161 height 16
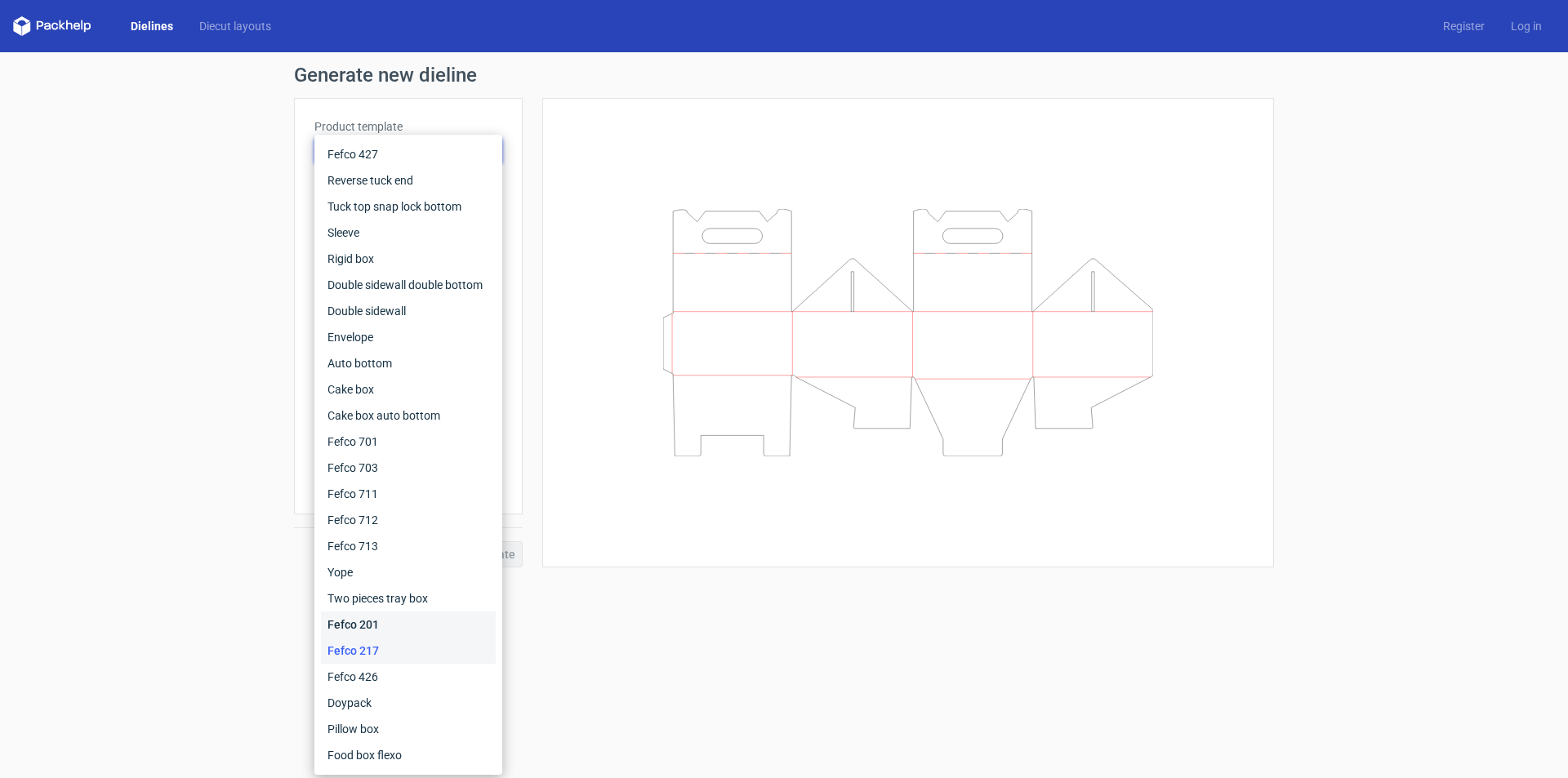
click at [364, 624] on div "Fefco 201" at bounding box center [408, 624] width 175 height 26
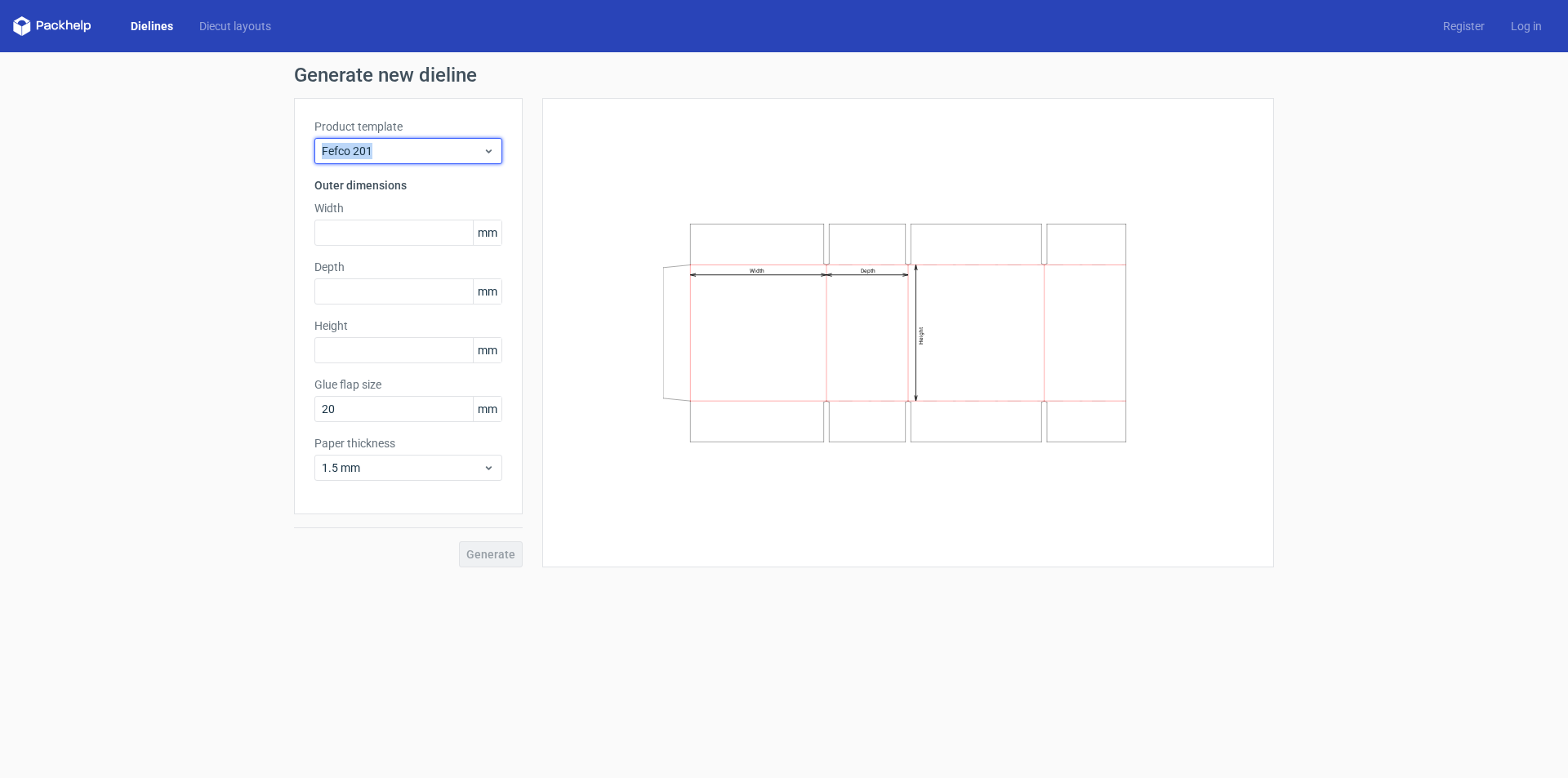
drag, startPoint x: 371, startPoint y: 145, endPoint x: 313, endPoint y: 145, distance: 58.0
click at [313, 145] on div "Product template Fefco 201 Outer dimensions Width mm Depth mm Height mm Glue fl…" at bounding box center [407, 305] width 228 height 417
copy span "Fefco 201"
click at [368, 241] on input "text" at bounding box center [407, 232] width 188 height 26
click at [376, 420] on input "20" at bounding box center [407, 409] width 188 height 26
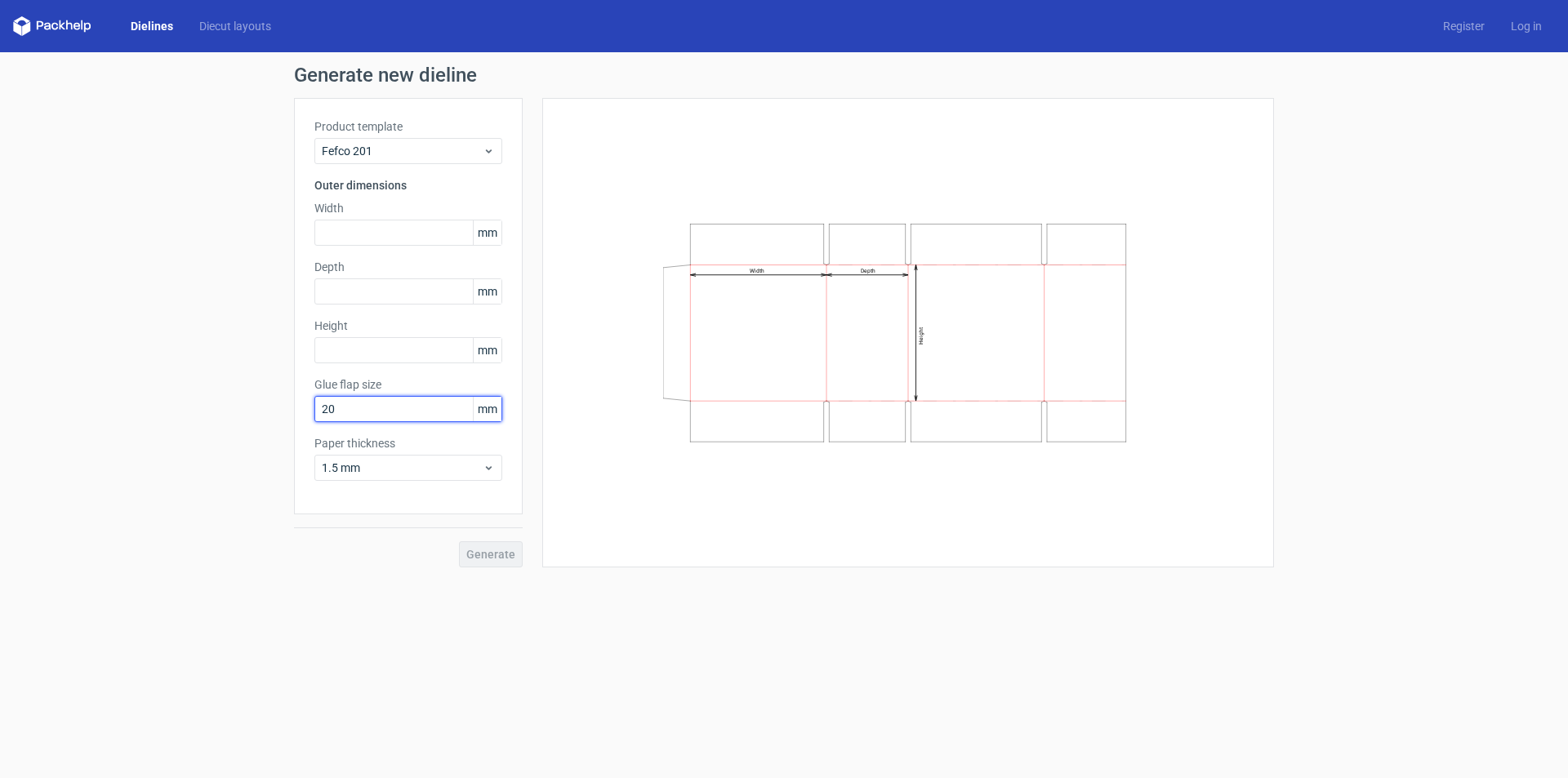
click at [376, 420] on input "20" at bounding box center [407, 409] width 188 height 26
type input "25"
click at [374, 462] on span "1.5 mm" at bounding box center [402, 467] width 161 height 16
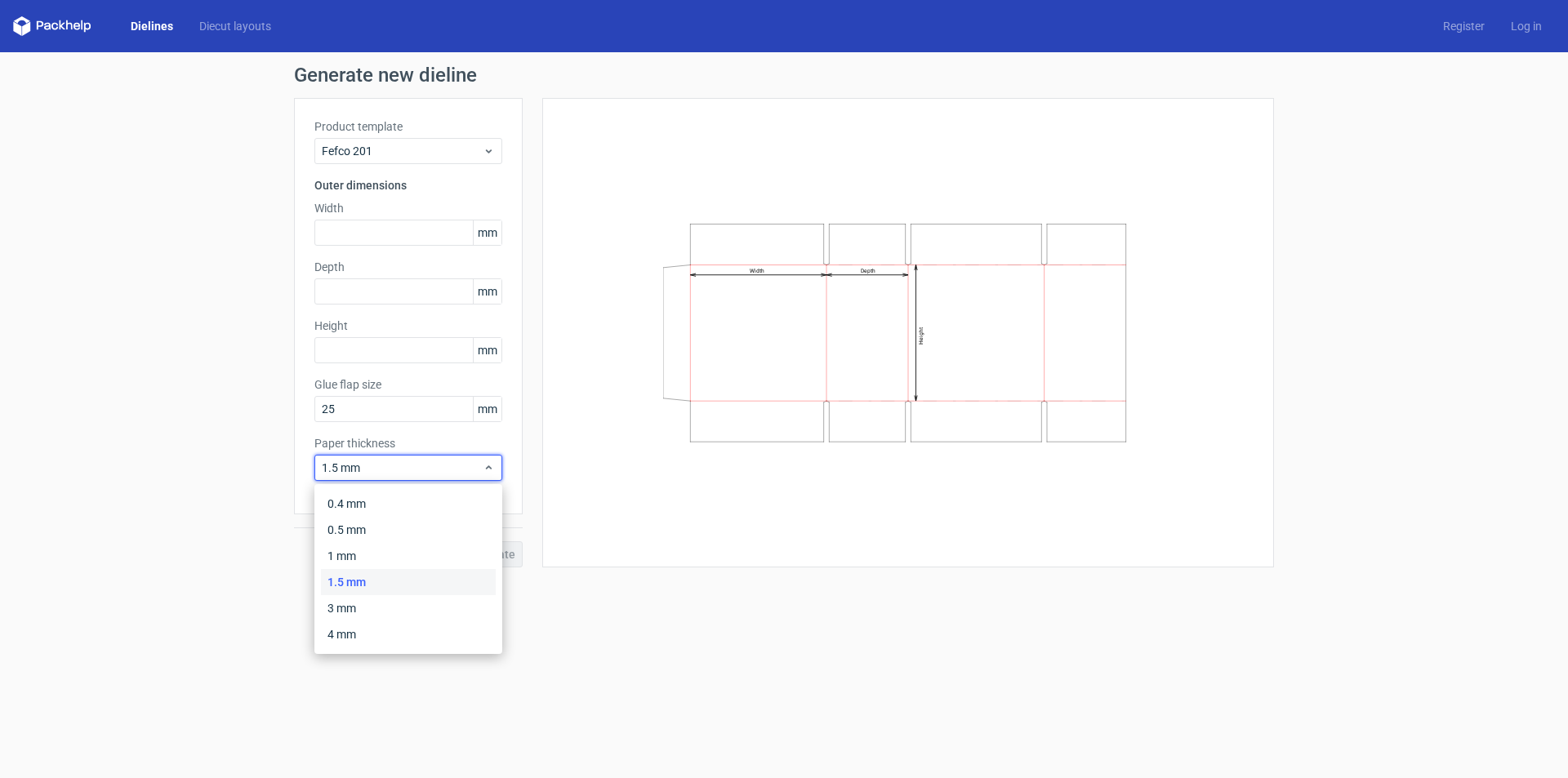
click at [368, 575] on div "1.5 mm" at bounding box center [408, 582] width 175 height 26
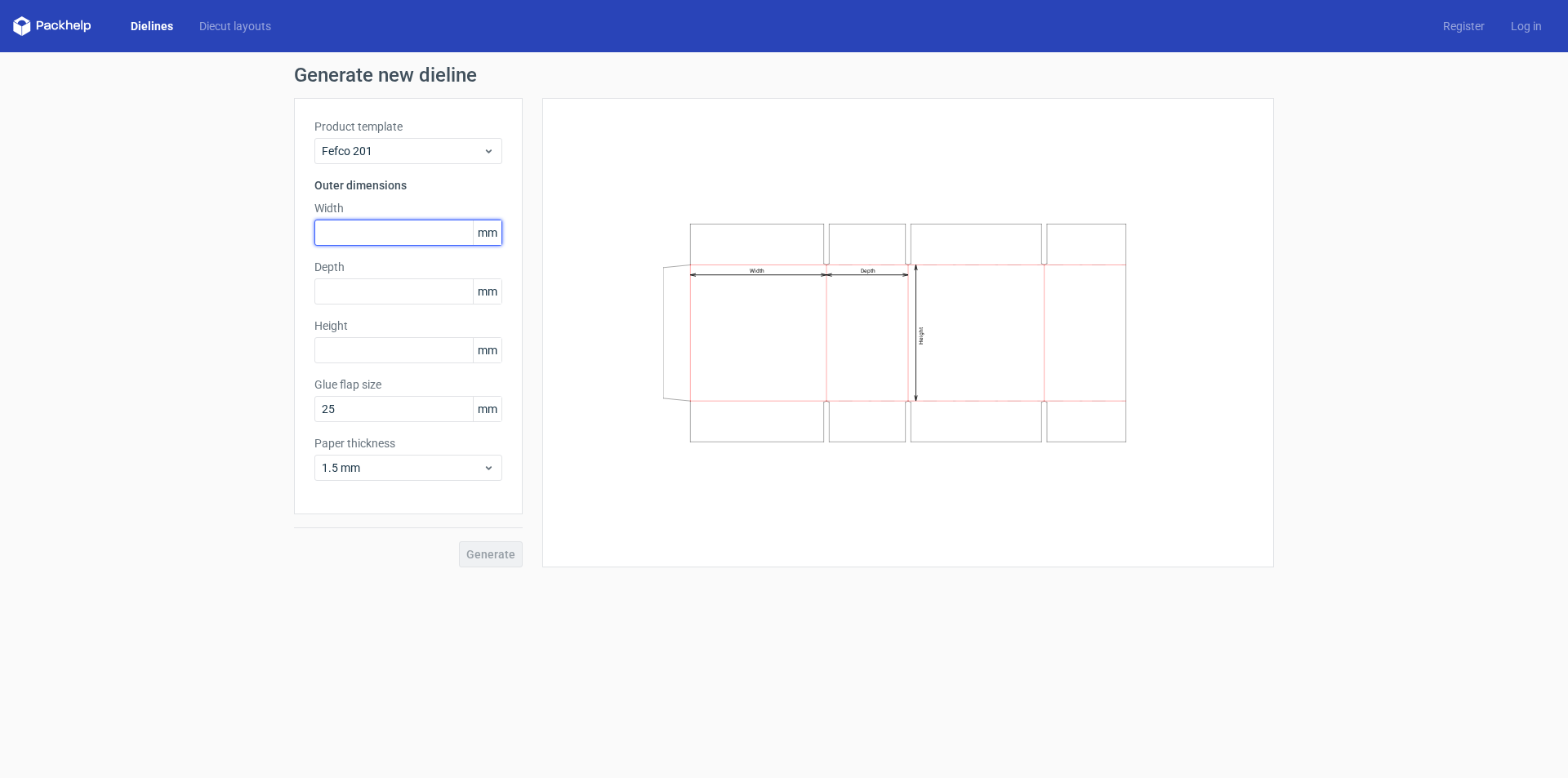
click at [406, 227] on input "text" at bounding box center [407, 232] width 188 height 26
click at [390, 290] on input "text" at bounding box center [407, 291] width 188 height 26
click at [377, 355] on input "text" at bounding box center [407, 350] width 188 height 26
click at [376, 237] on input "text" at bounding box center [407, 232] width 188 height 26
type input "490"
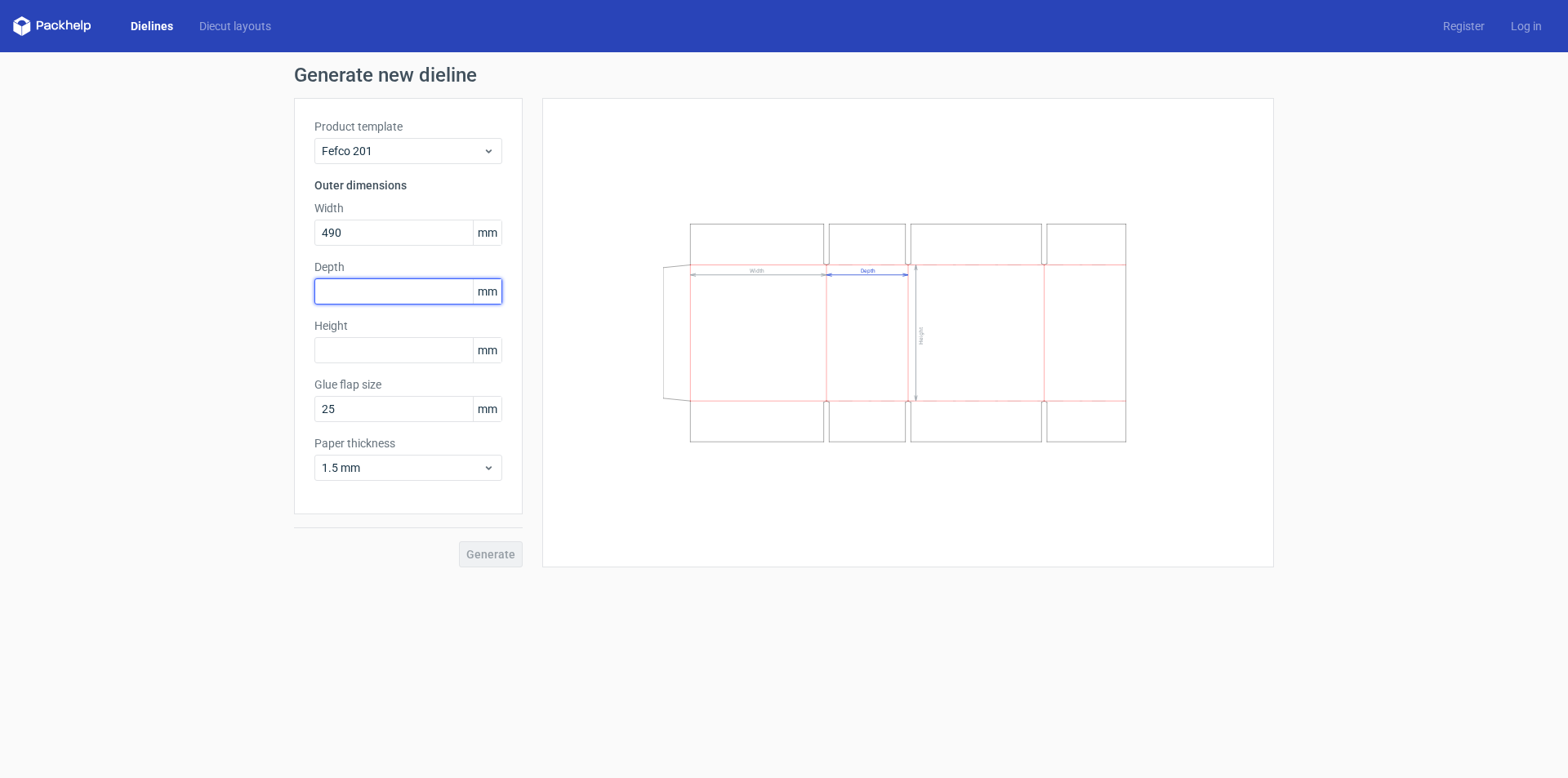
click at [383, 294] on input "text" at bounding box center [407, 291] width 188 height 26
type input "208"
click at [386, 347] on input "text" at bounding box center [407, 350] width 188 height 26
type input "245"
click at [485, 544] on button "Generate" at bounding box center [491, 554] width 64 height 26
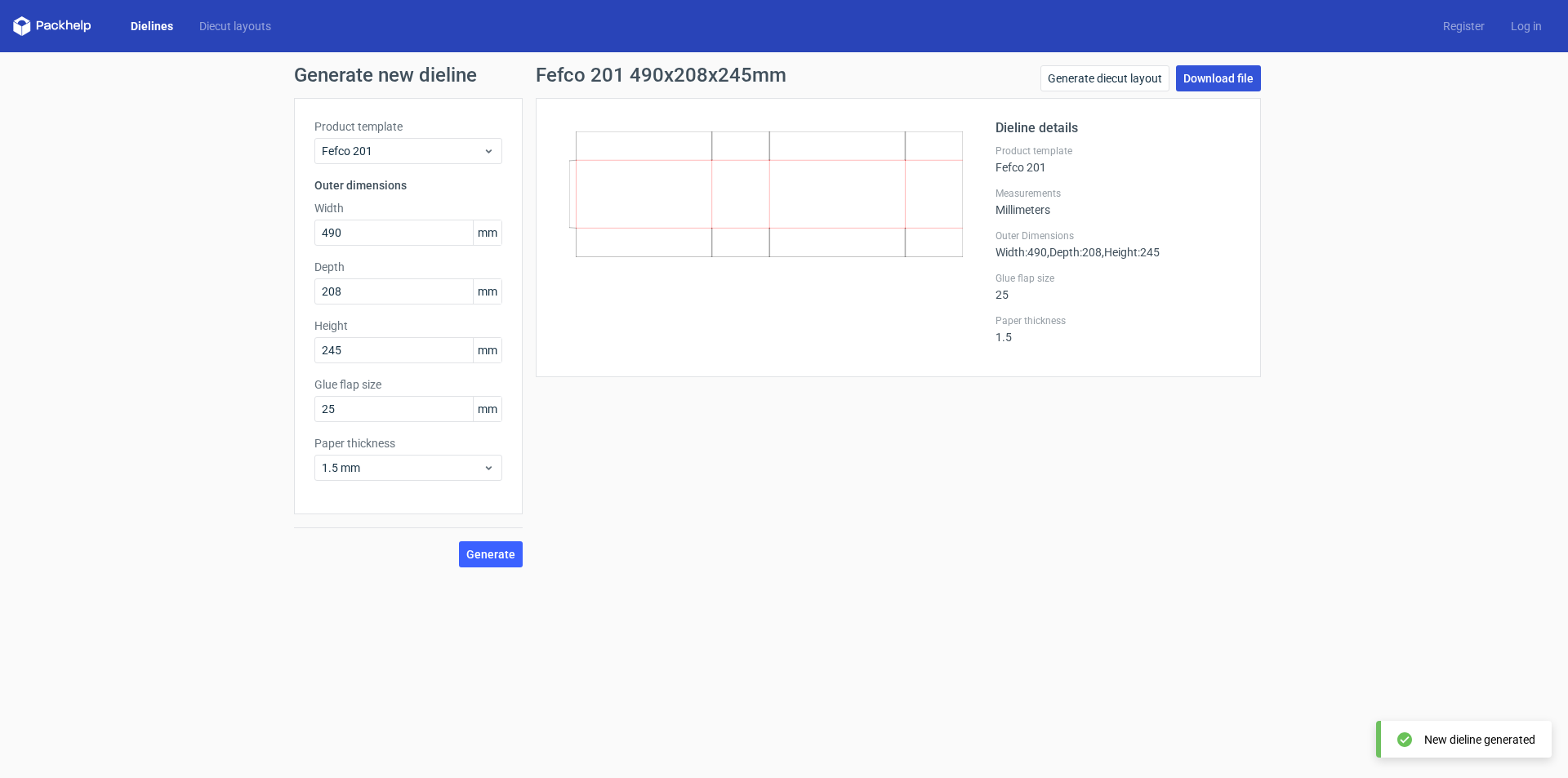
click at [1200, 85] on link "Download file" at bounding box center [1218, 78] width 85 height 26
click at [1095, 87] on link "Generate diecut layout" at bounding box center [1105, 78] width 129 height 26
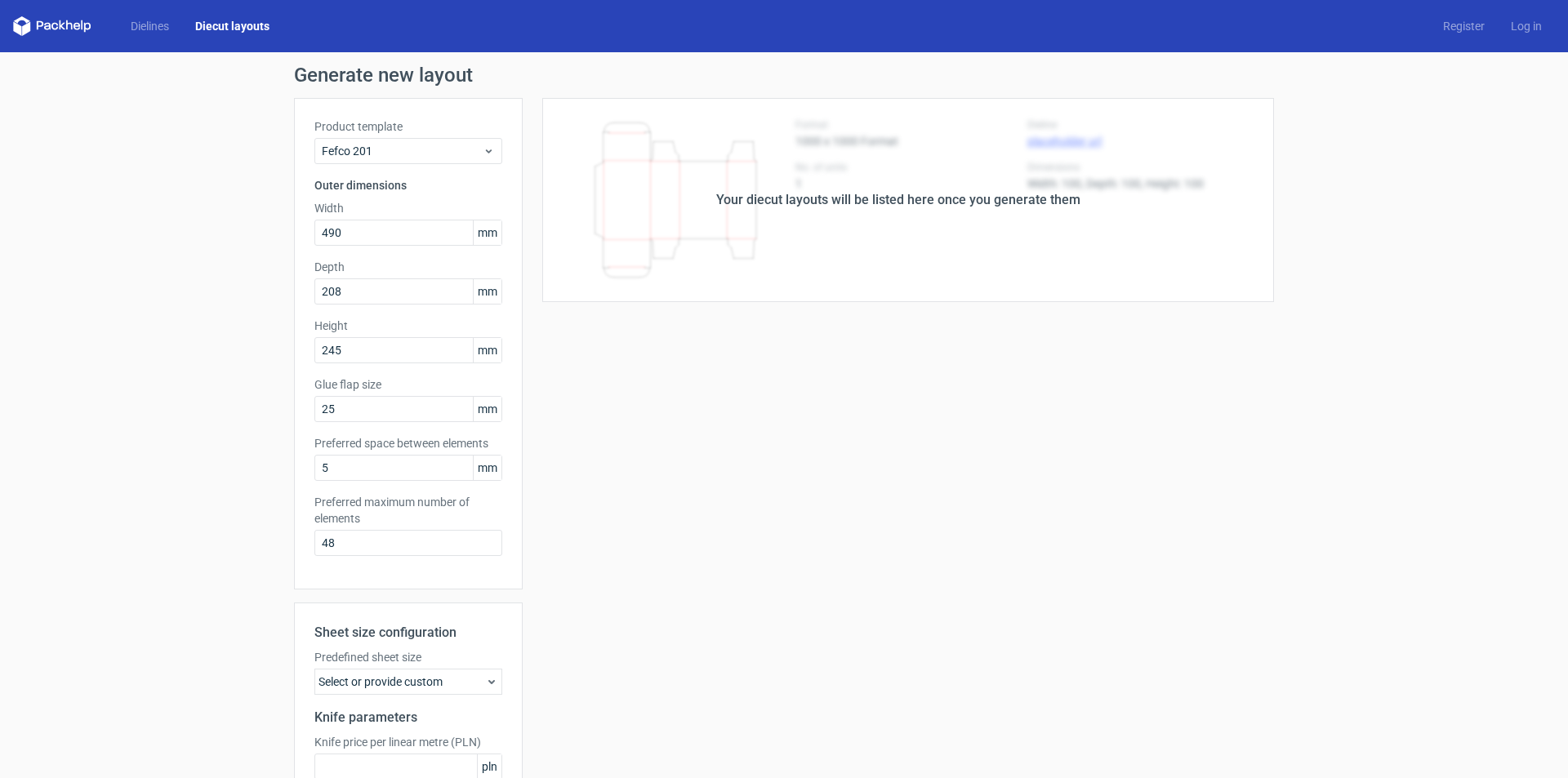
click at [920, 204] on div "Your diecut layouts will be listed here once you generate them" at bounding box center [898, 199] width 364 height 20
click at [140, 31] on link "Dielines" at bounding box center [150, 25] width 65 height 16
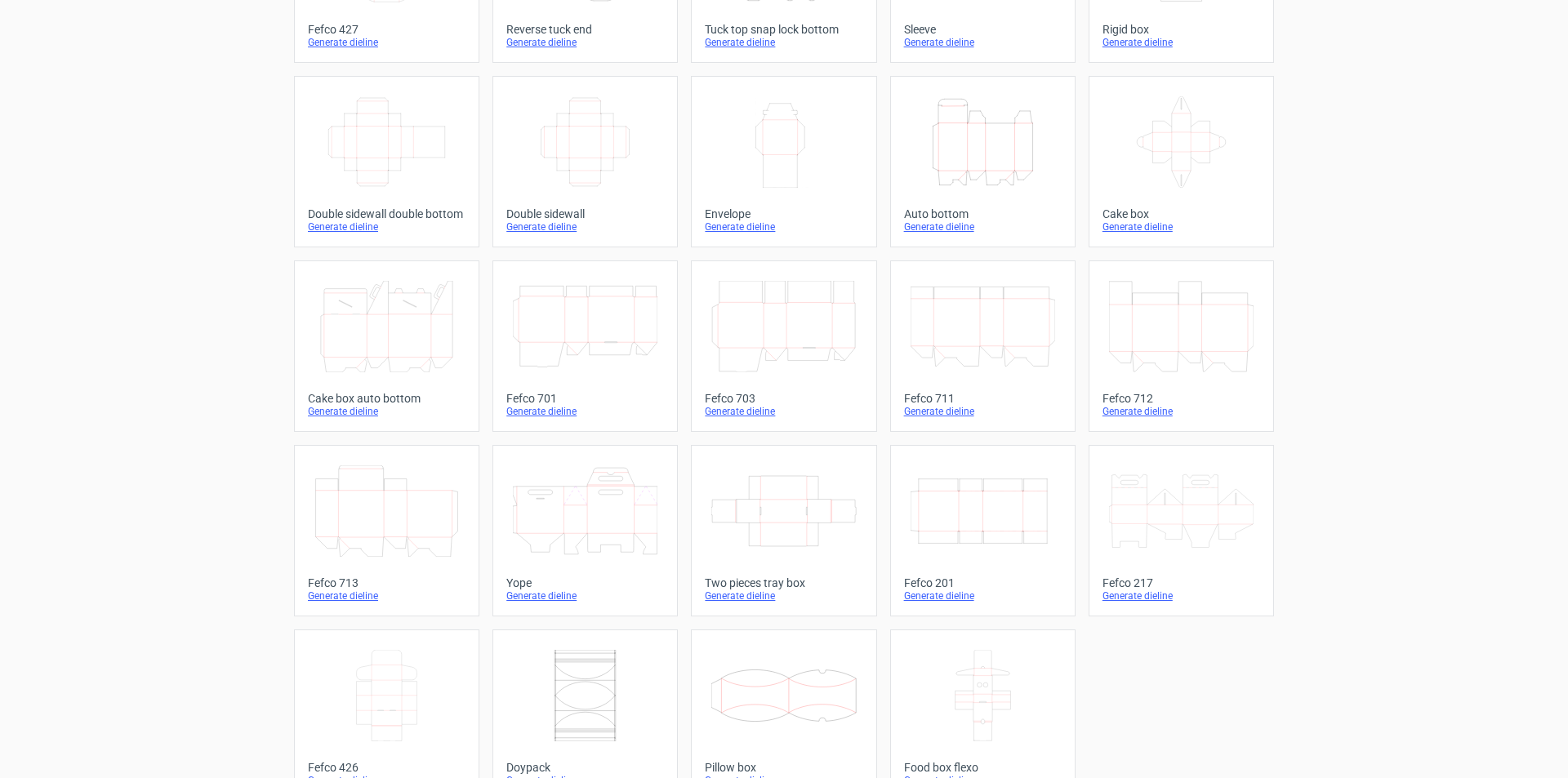
scroll to position [243, 0]
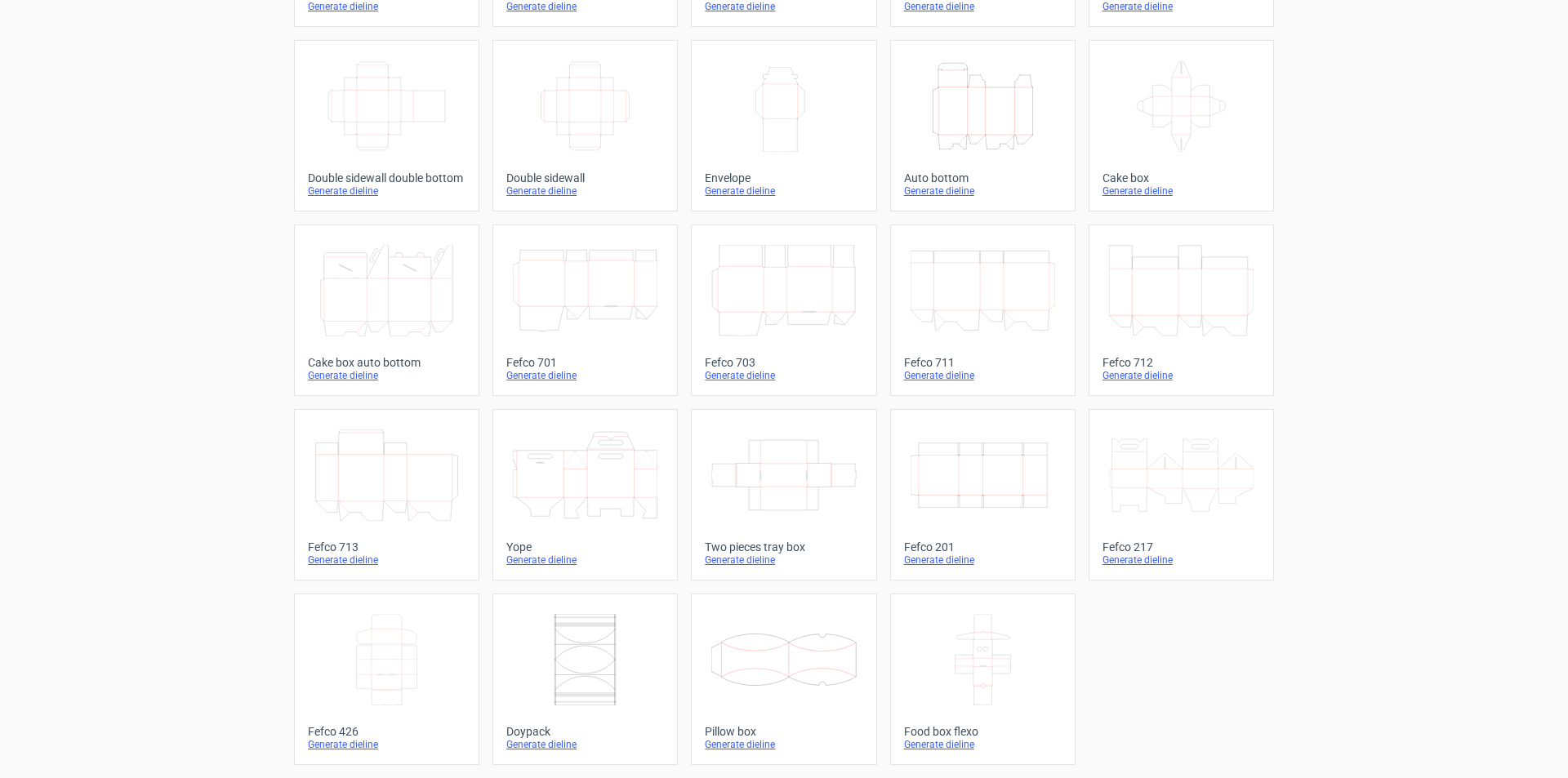
click at [958, 494] on icon "Width Depth Height" at bounding box center [983, 475] width 144 height 92
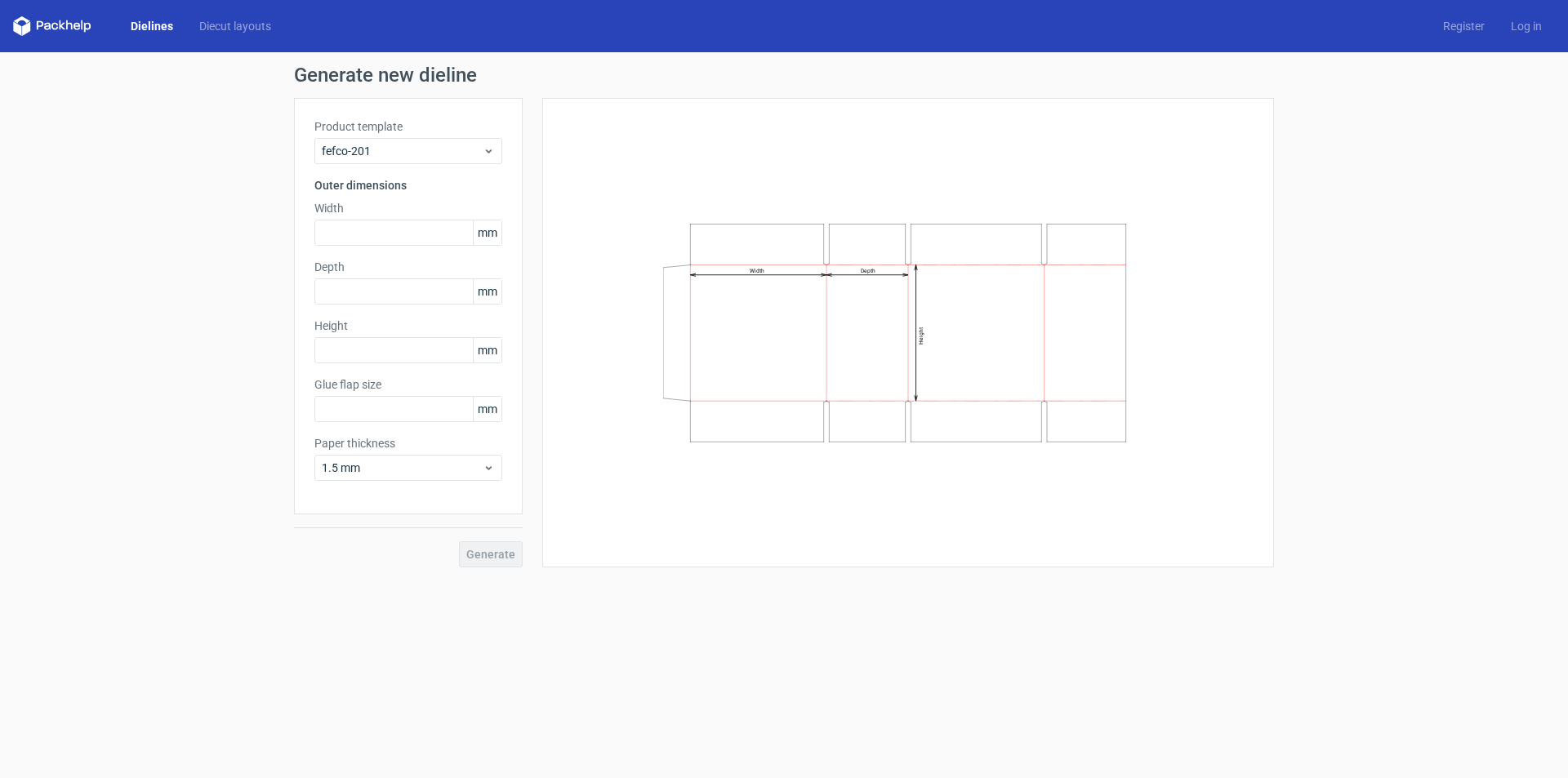
type input "20"
click at [1074, 243] on icon "Width Depth Height" at bounding box center [908, 333] width 490 height 246
click at [435, 244] on input "text" at bounding box center [407, 232] width 188 height 26
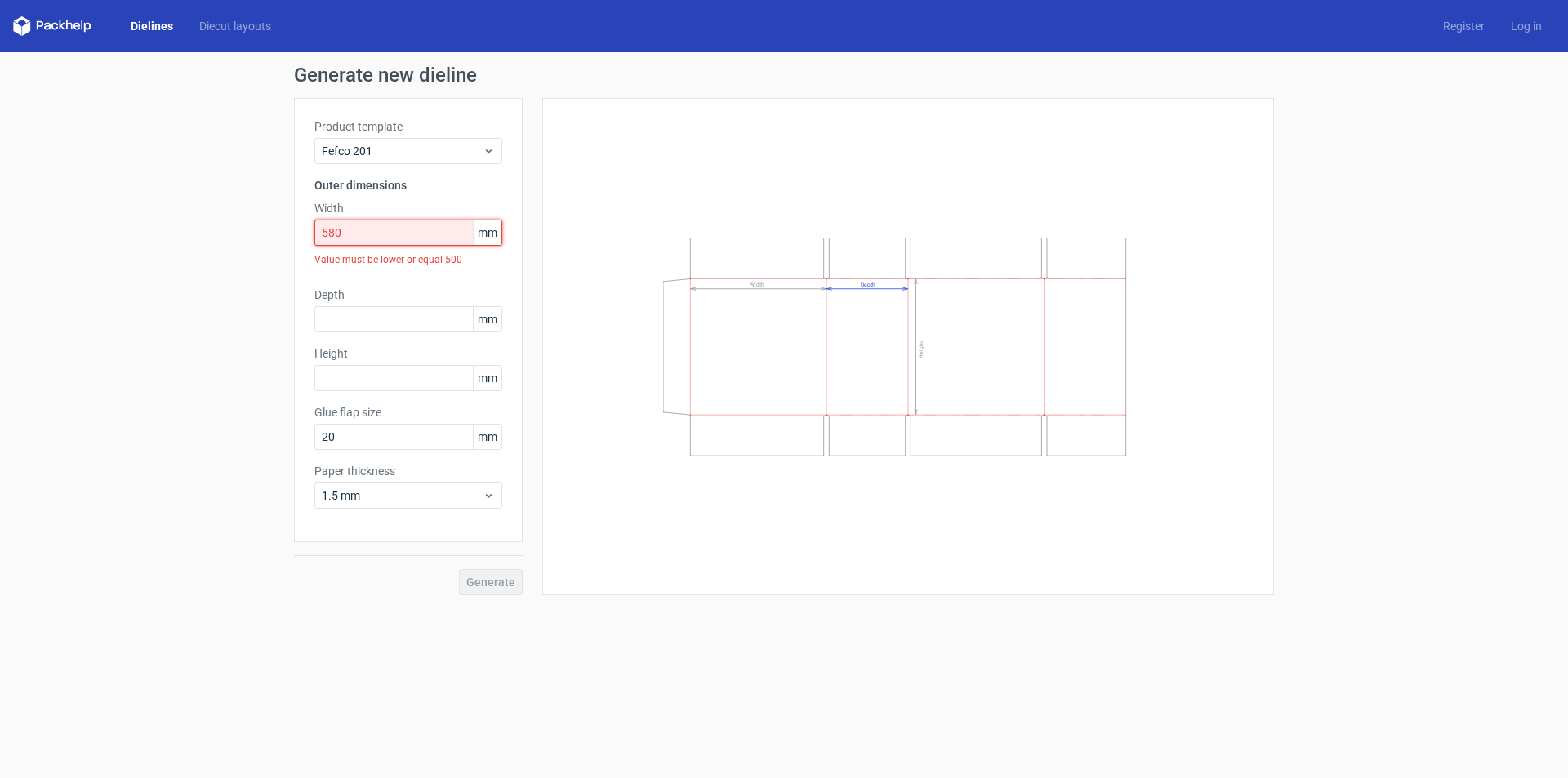
click at [435, 242] on input "580" at bounding box center [407, 232] width 188 height 26
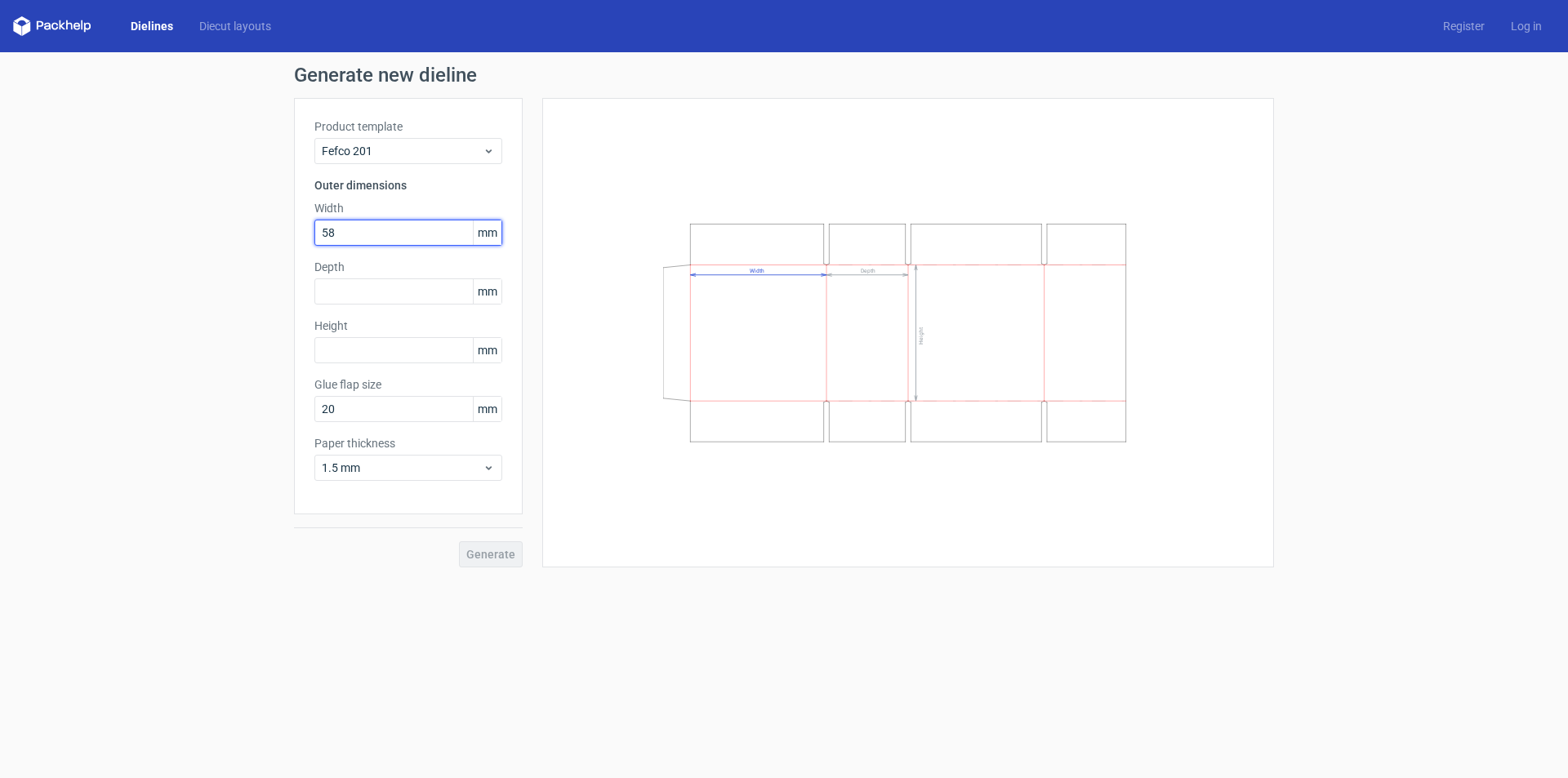
type input "5"
type input "500"
type input "200"
type input "400"
click at [459, 541] on button "Generate" at bounding box center [491, 554] width 64 height 26
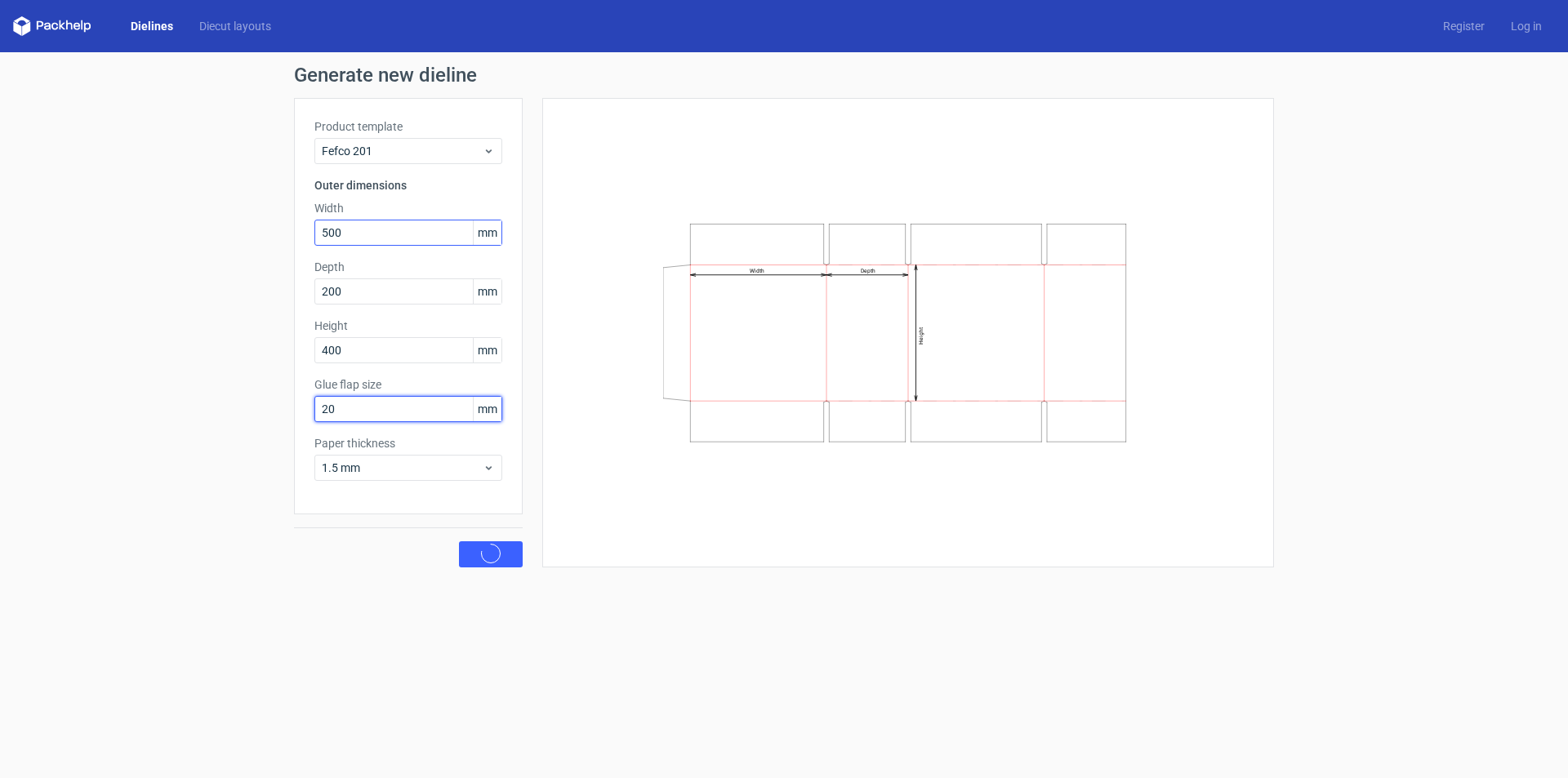
click at [459, 541] on button "Generate" at bounding box center [491, 554] width 64 height 26
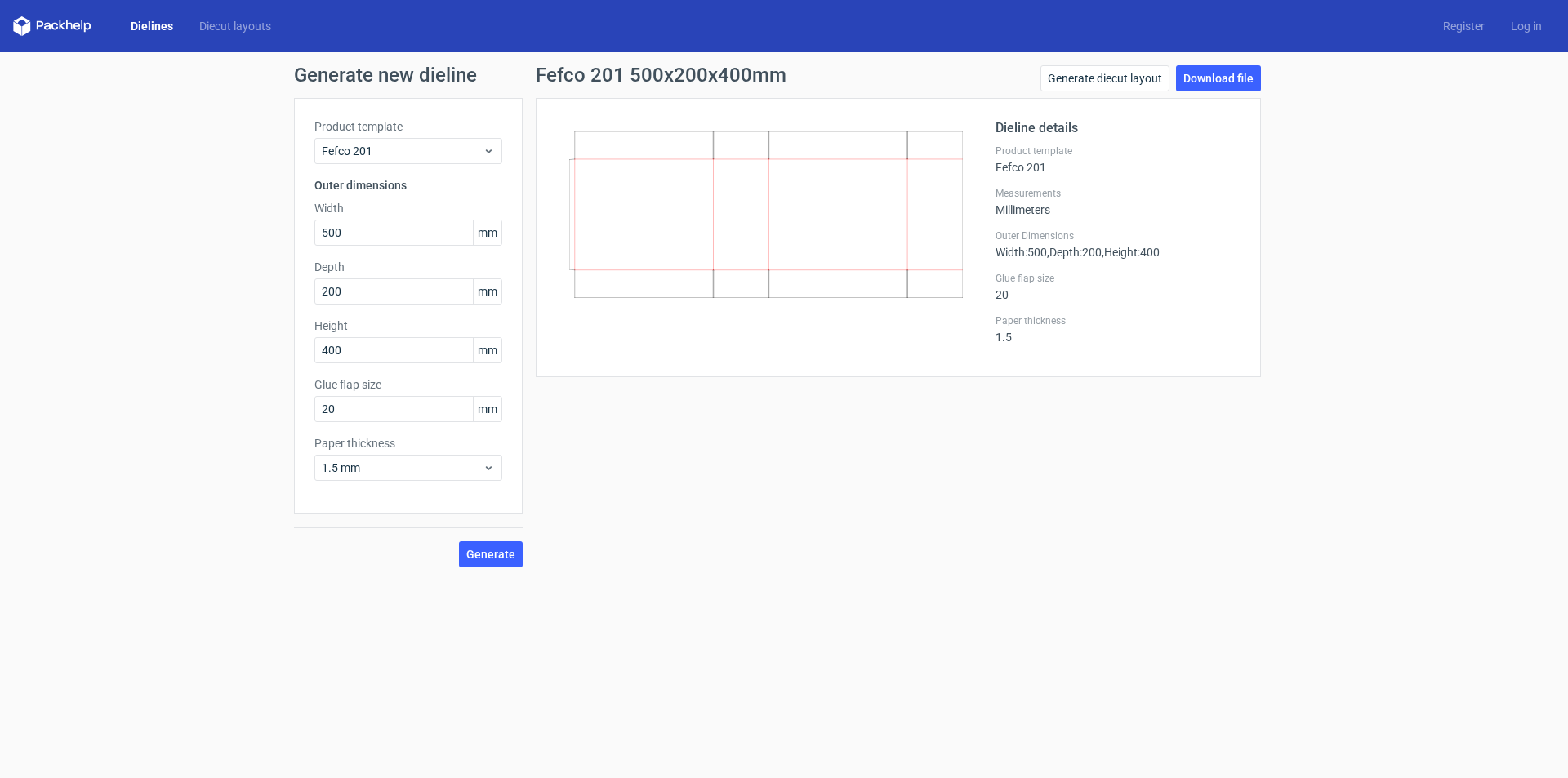
click at [843, 365] on div "Dieline details Product template Fefco 201 Measurements Millimeters Outer Dimen…" at bounding box center [898, 237] width 725 height 279
click at [837, 295] on icon at bounding box center [767, 215] width 394 height 166
drag, startPoint x: 832, startPoint y: 288, endPoint x: 783, endPoint y: 266, distance: 53.7
click at [783, 266] on icon at bounding box center [767, 215] width 394 height 166
